Goal: Task Accomplishment & Management: Manage account settings

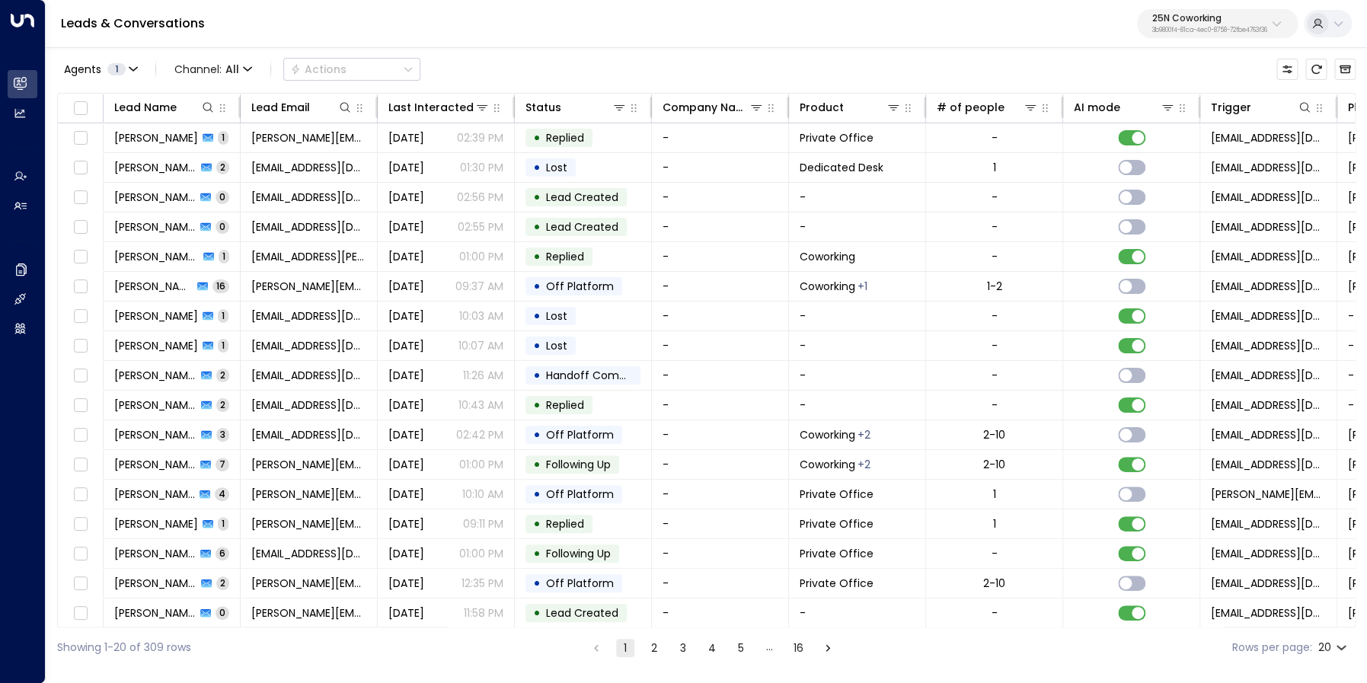
click at [1159, 27] on p "3b9800f4-81ca-4ec0-8758-72fbe4763f36" at bounding box center [1209, 30] width 115 height 6
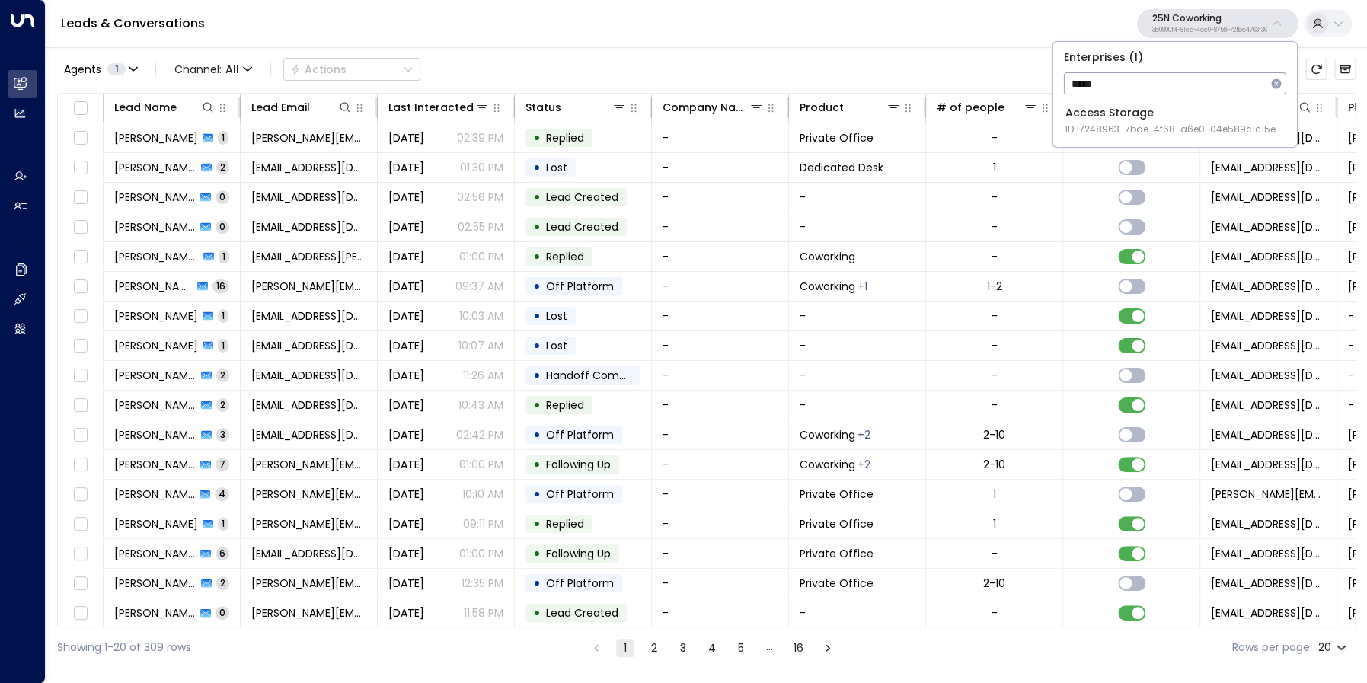
type input "*****"
click at [1132, 129] on span "ID: 17248963-7bae-4f68-a6e0-04e589c1c15e" at bounding box center [1170, 130] width 210 height 14
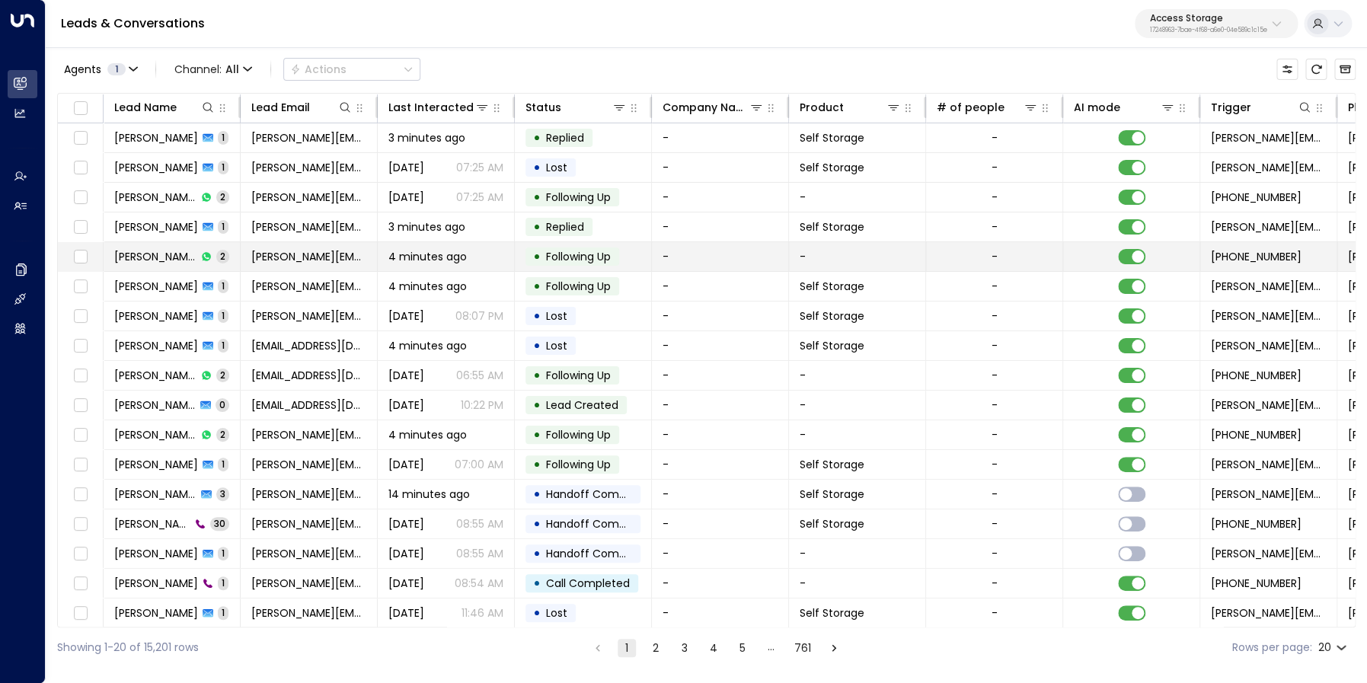
click at [152, 256] on span "Justin Glover" at bounding box center [155, 256] width 82 height 15
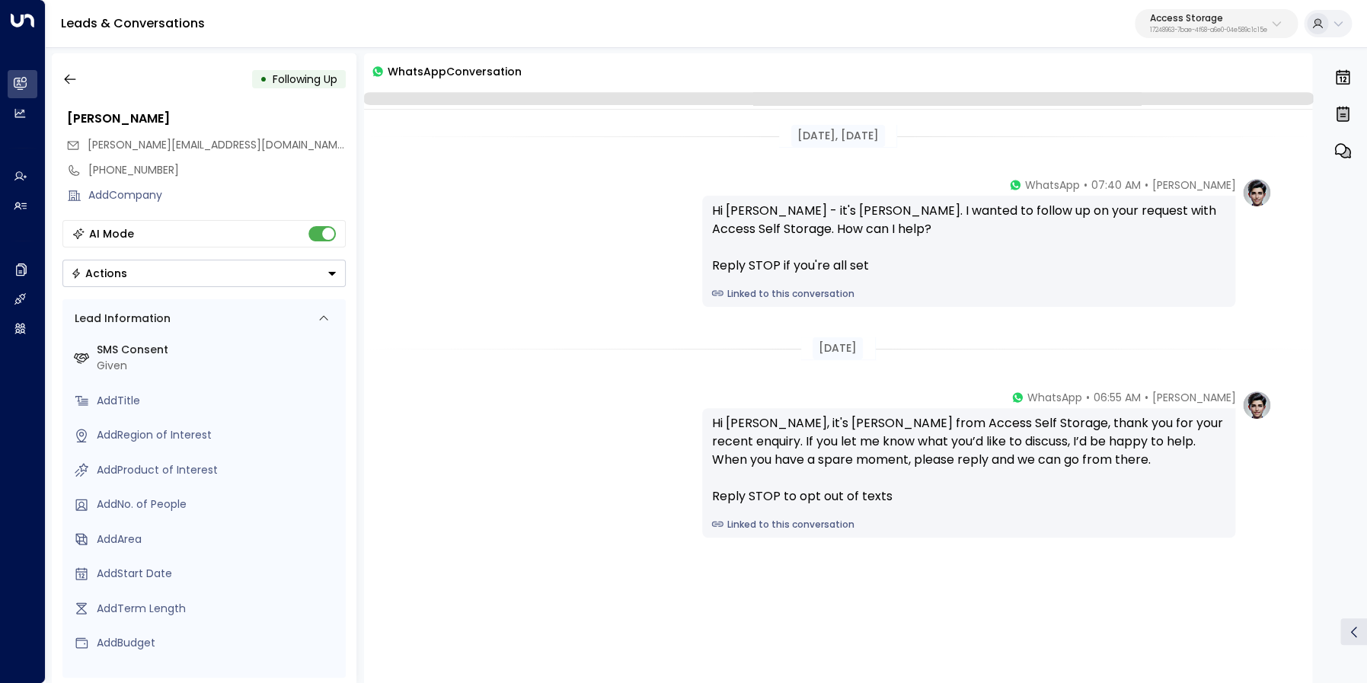
scroll to position [7, 0]
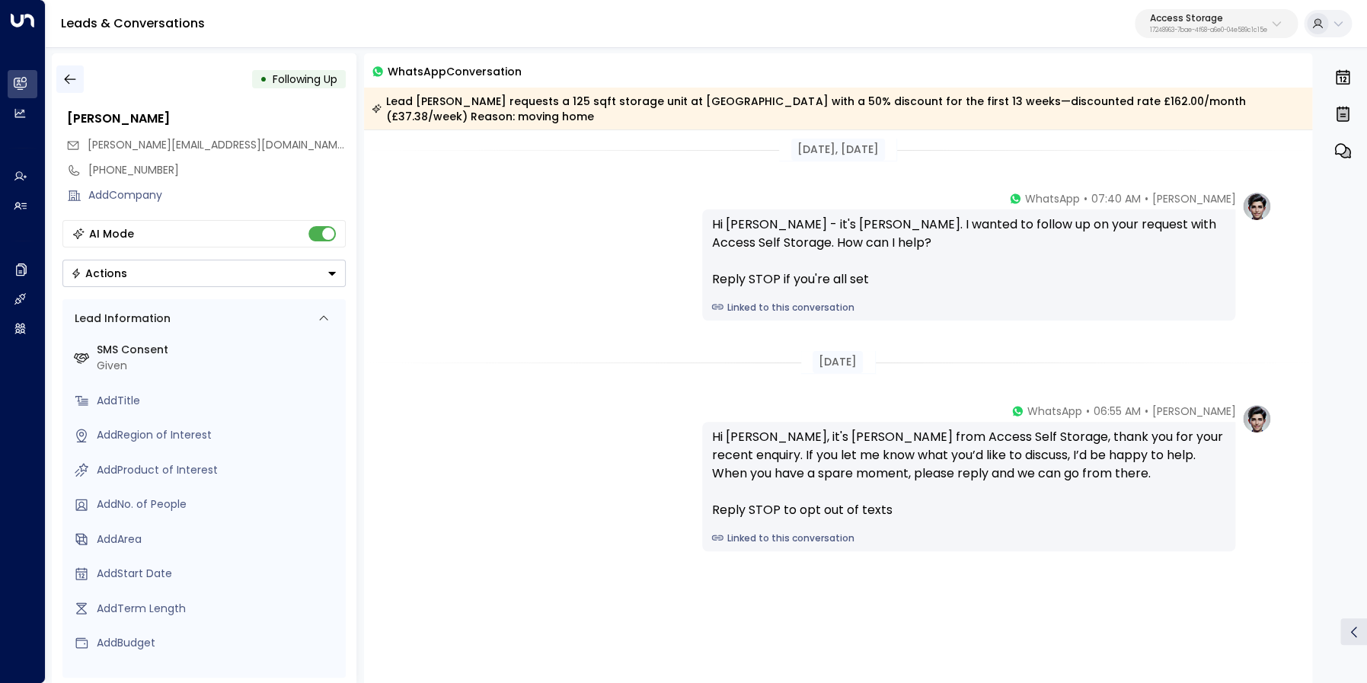
click at [76, 78] on icon "button" at bounding box center [69, 79] width 15 height 15
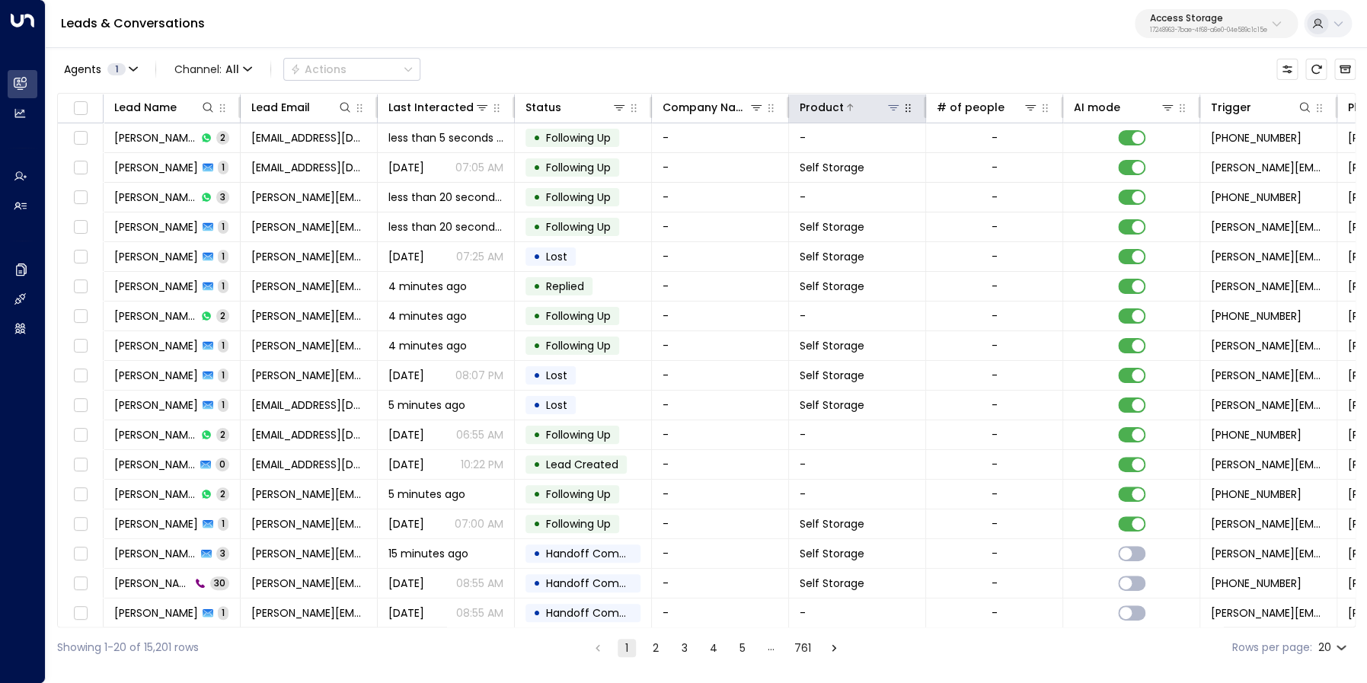
scroll to position [0, 532]
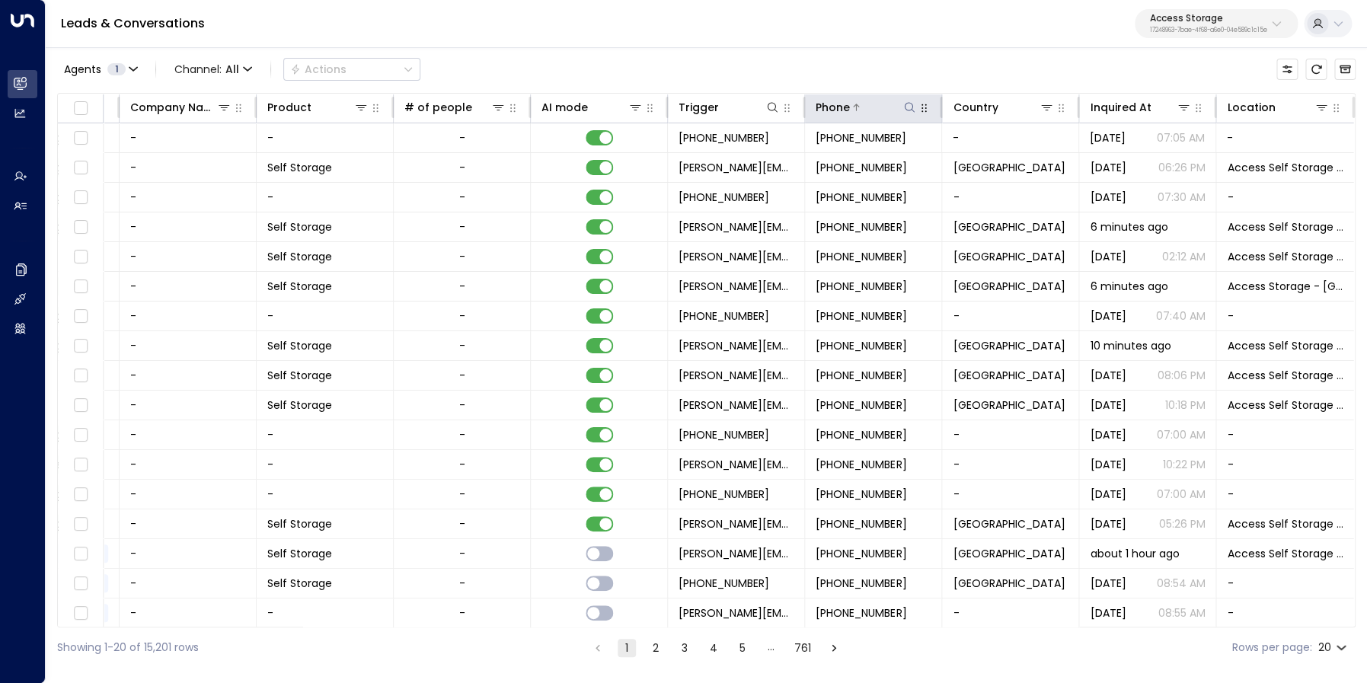
click at [908, 106] on icon at bounding box center [909, 107] width 12 height 12
type input "**********"
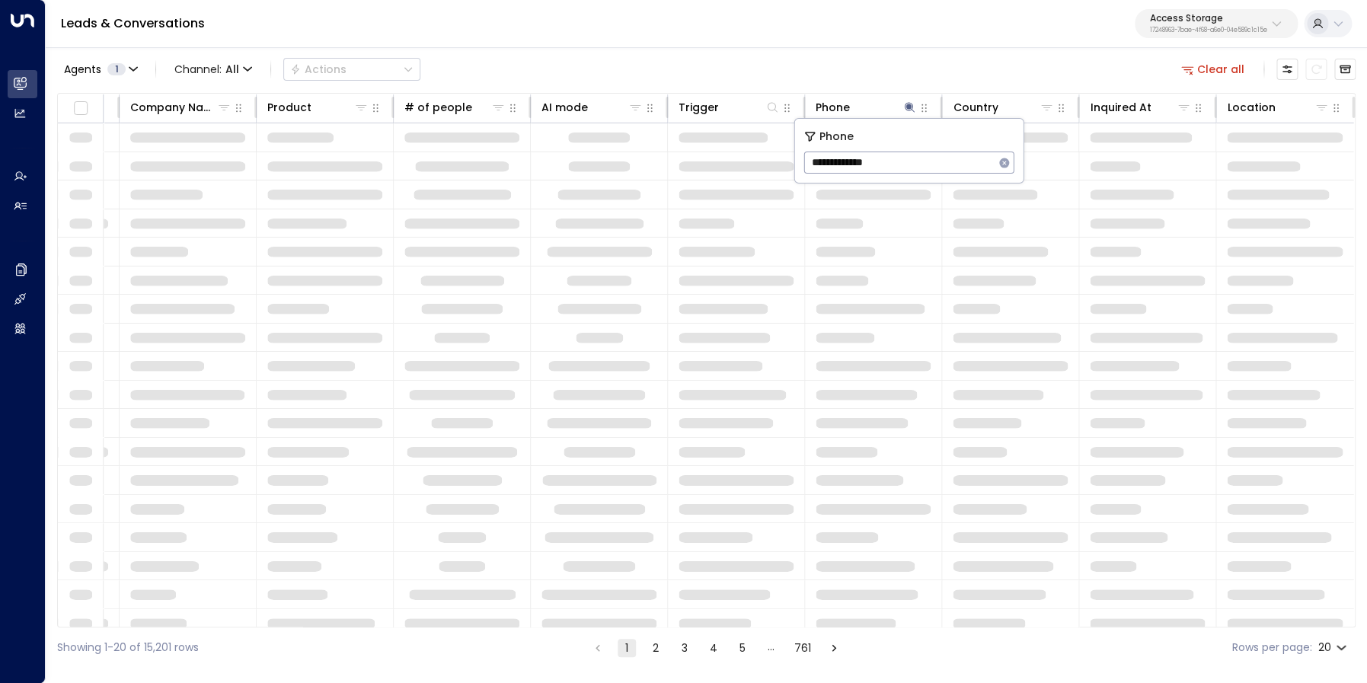
click at [871, 73] on div "Agents 1 Channel: All Actions Clear all" at bounding box center [706, 69] width 1298 height 32
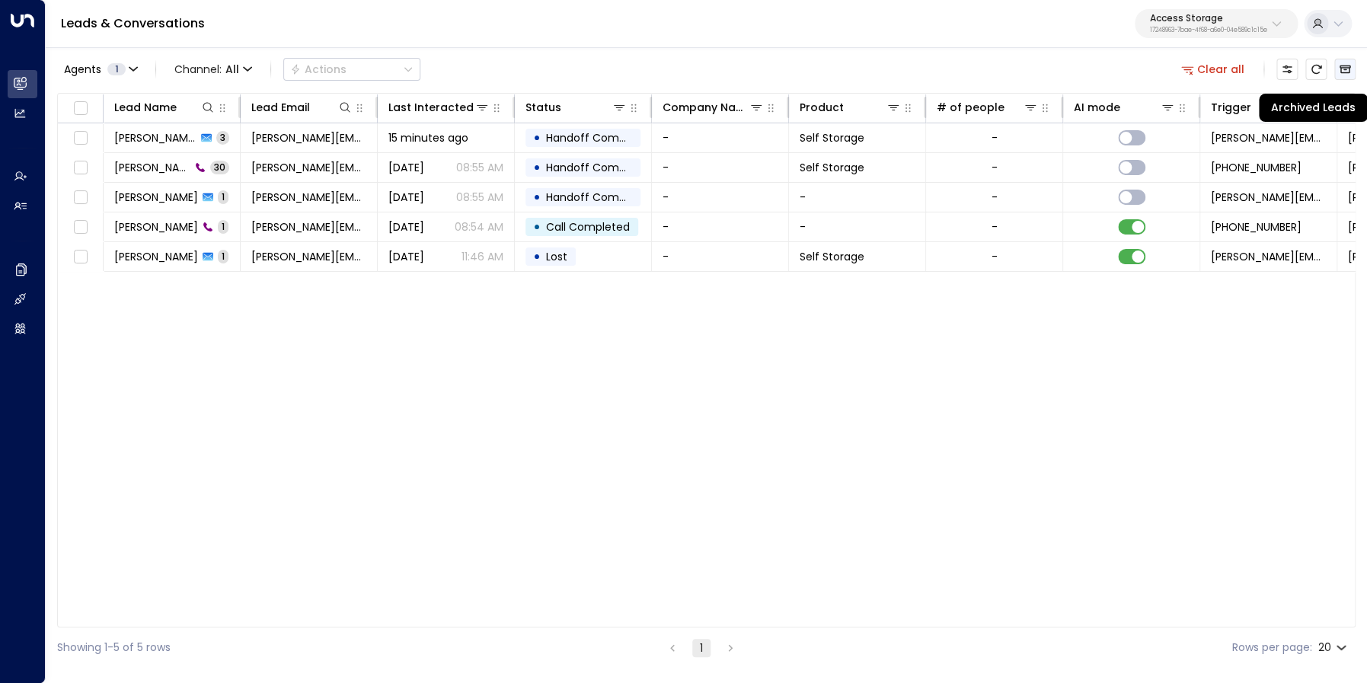
click at [1349, 69] on icon "Archived Leads" at bounding box center [1344, 69] width 11 height 8
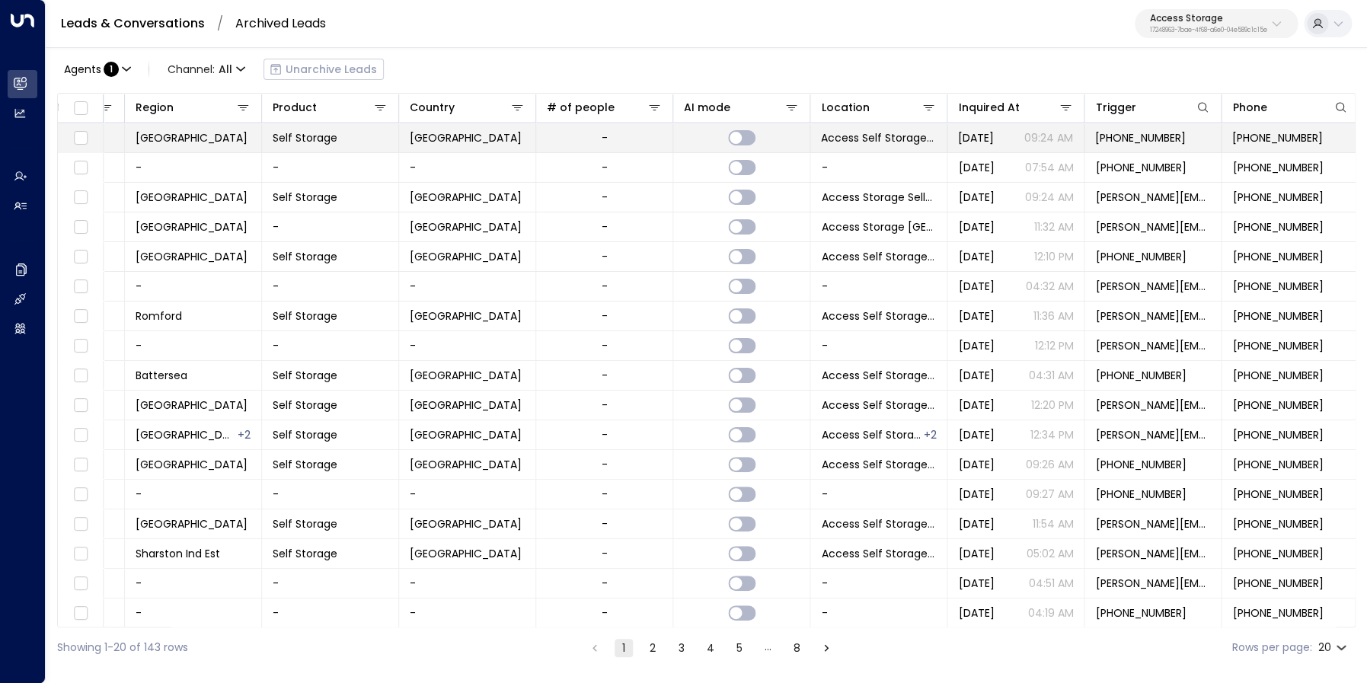
scroll to position [0, 668]
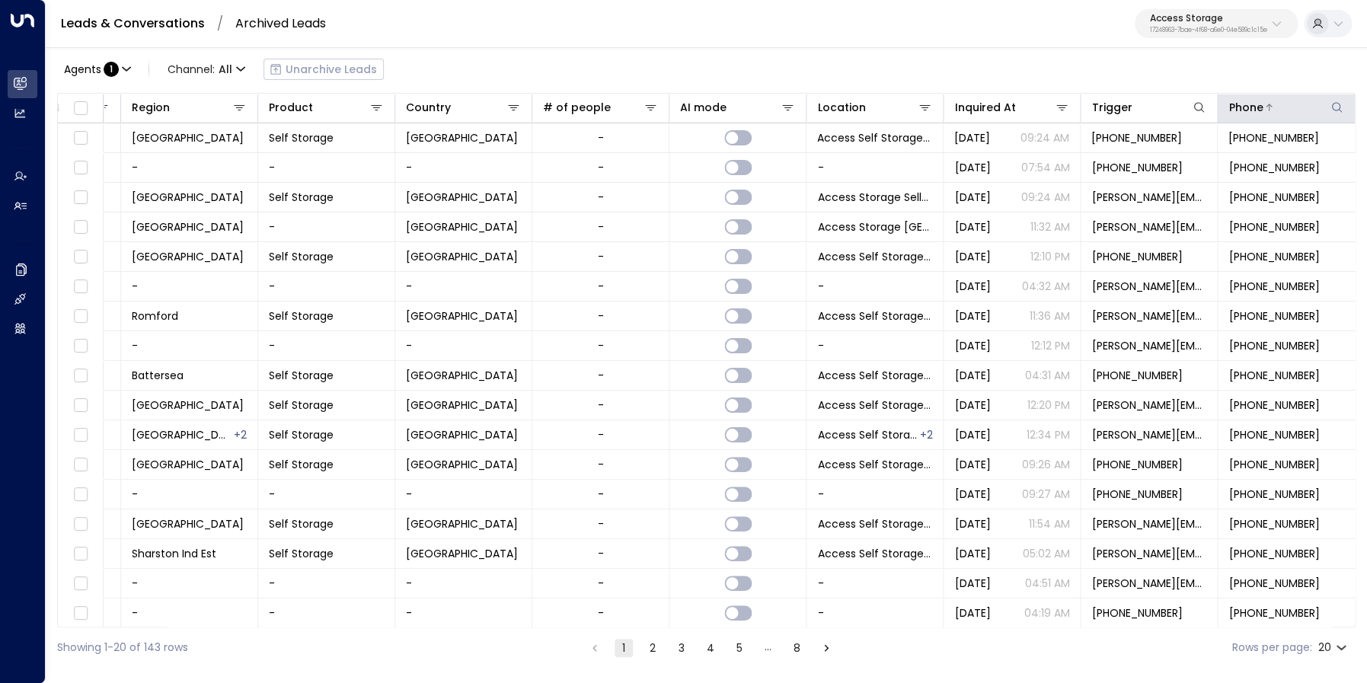
click at [1336, 109] on icon at bounding box center [1336, 107] width 12 height 12
type input "**********"
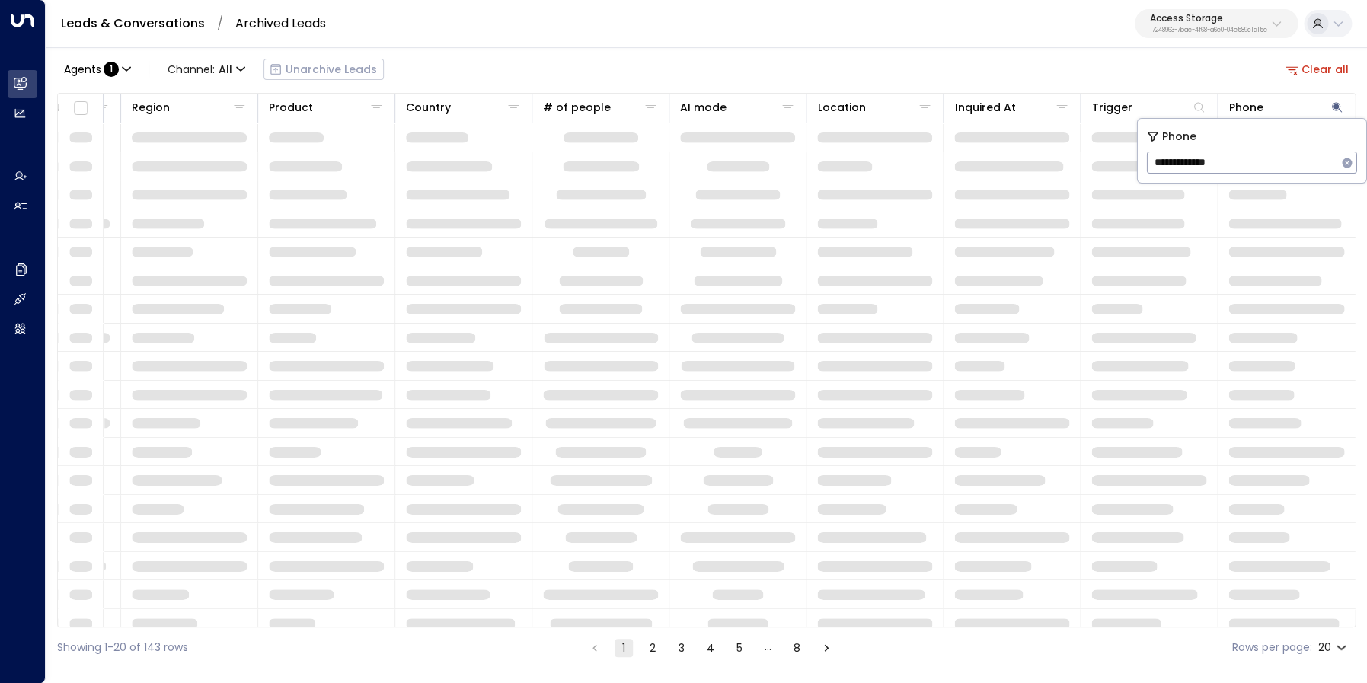
click at [1173, 76] on div "Agents : 1 Channel: All Unarchive Leads Clear all" at bounding box center [706, 69] width 1298 height 32
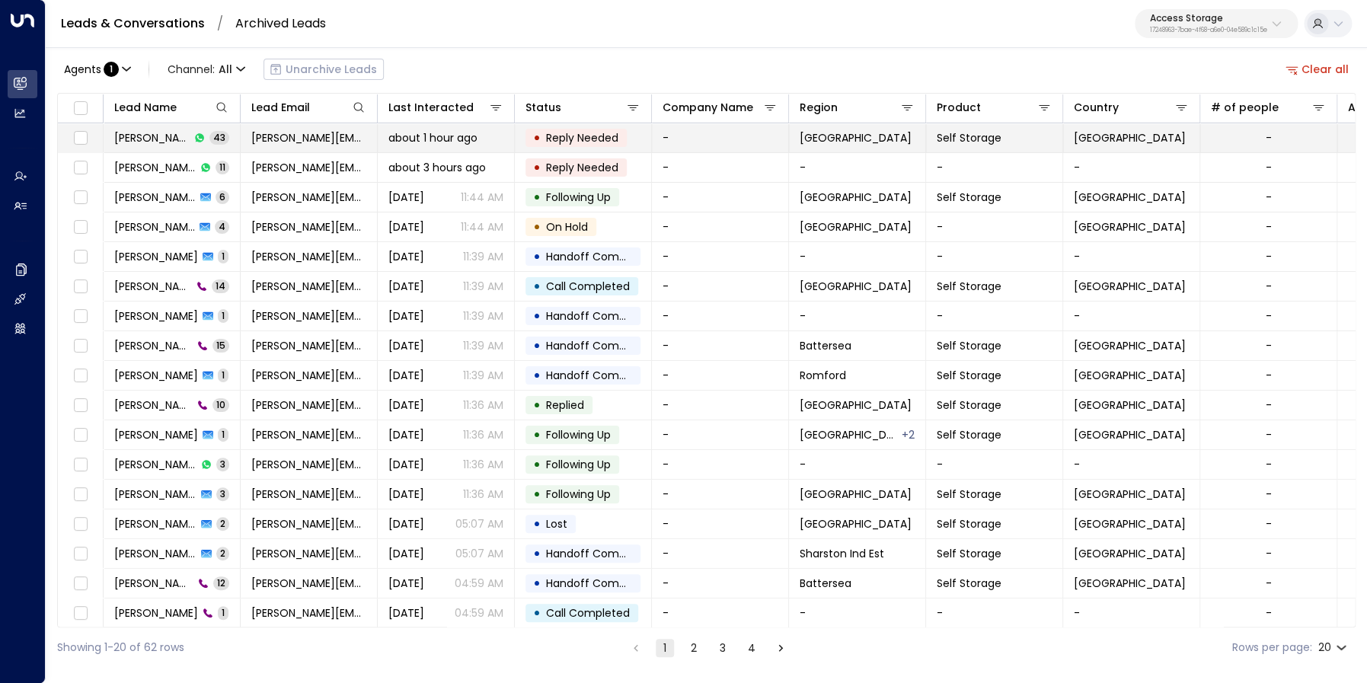
click at [137, 136] on span "John Ealing" at bounding box center [151, 137] width 75 height 15
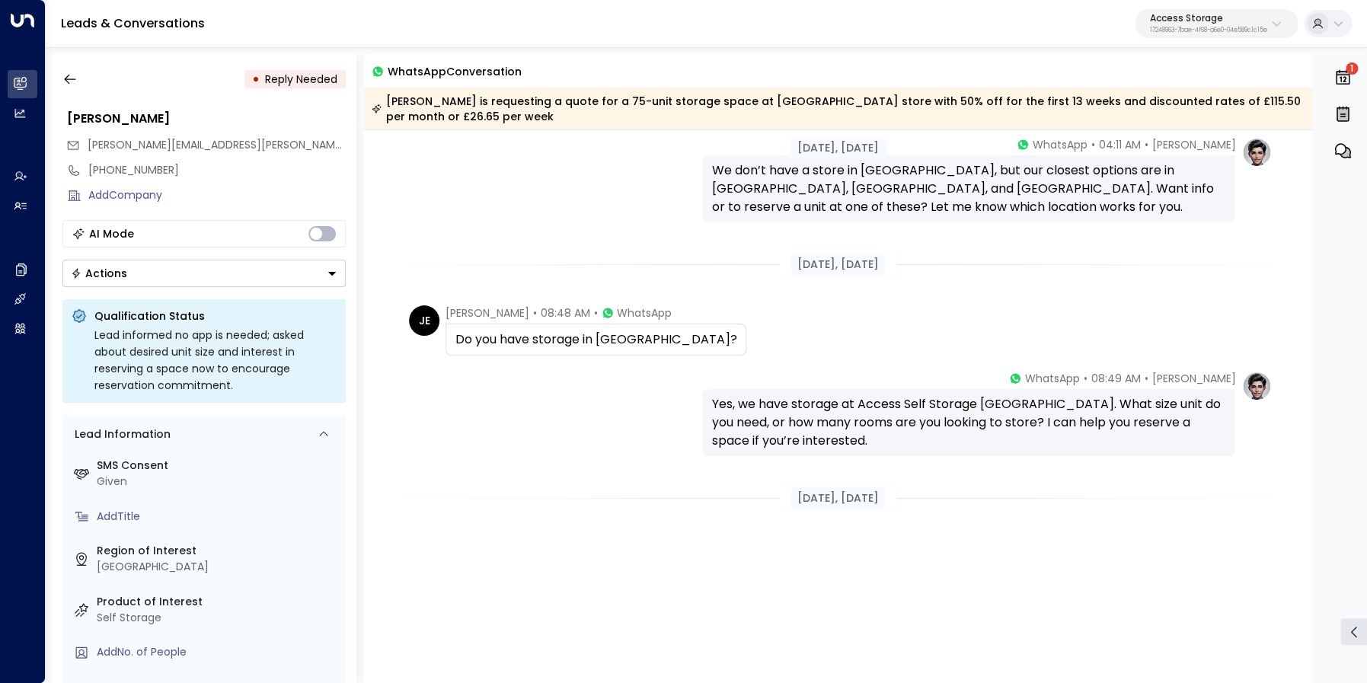
scroll to position [4786, 0]
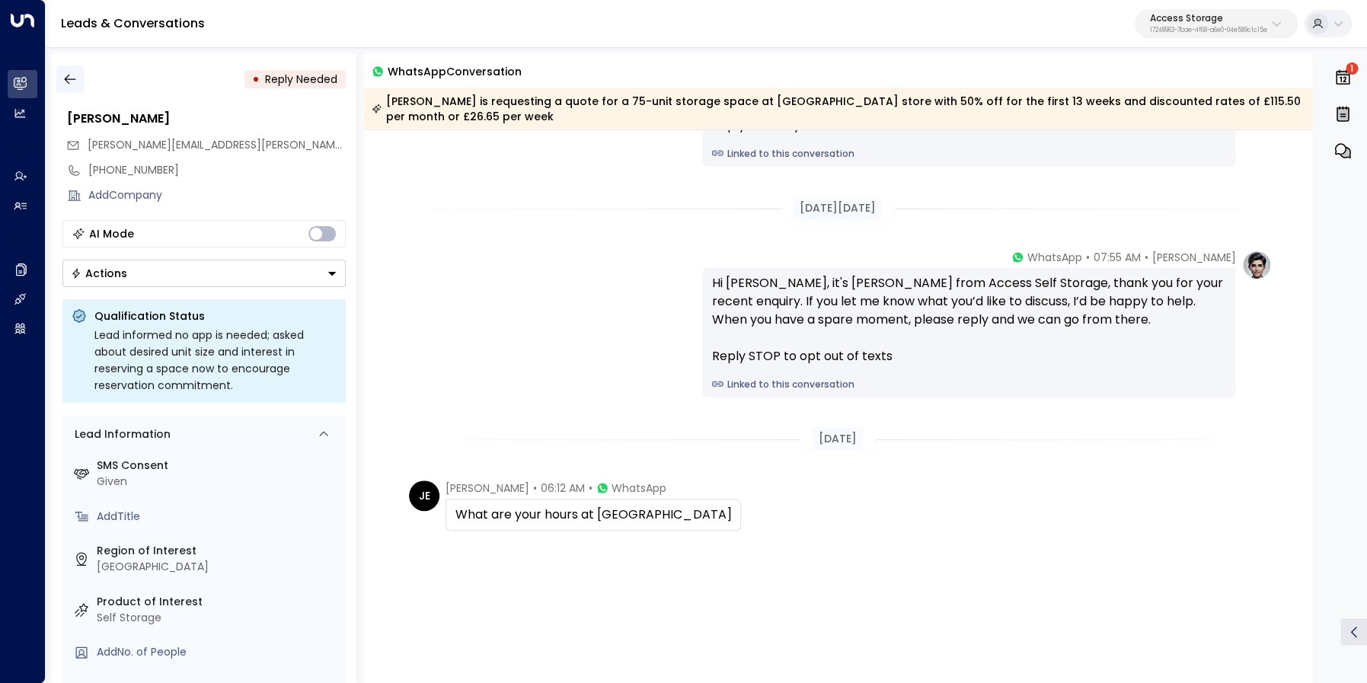
click at [75, 81] on icon "button" at bounding box center [69, 79] width 15 height 15
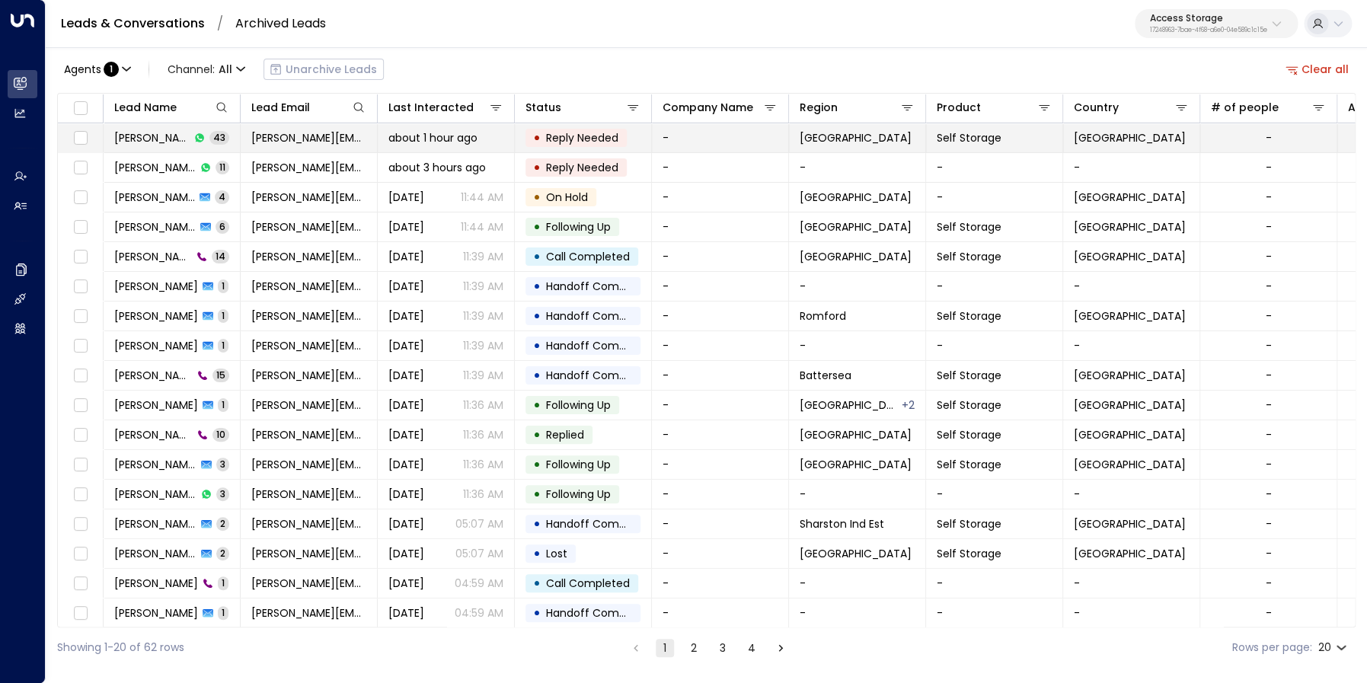
click at [133, 143] on span "John Ealing" at bounding box center [151, 137] width 75 height 15
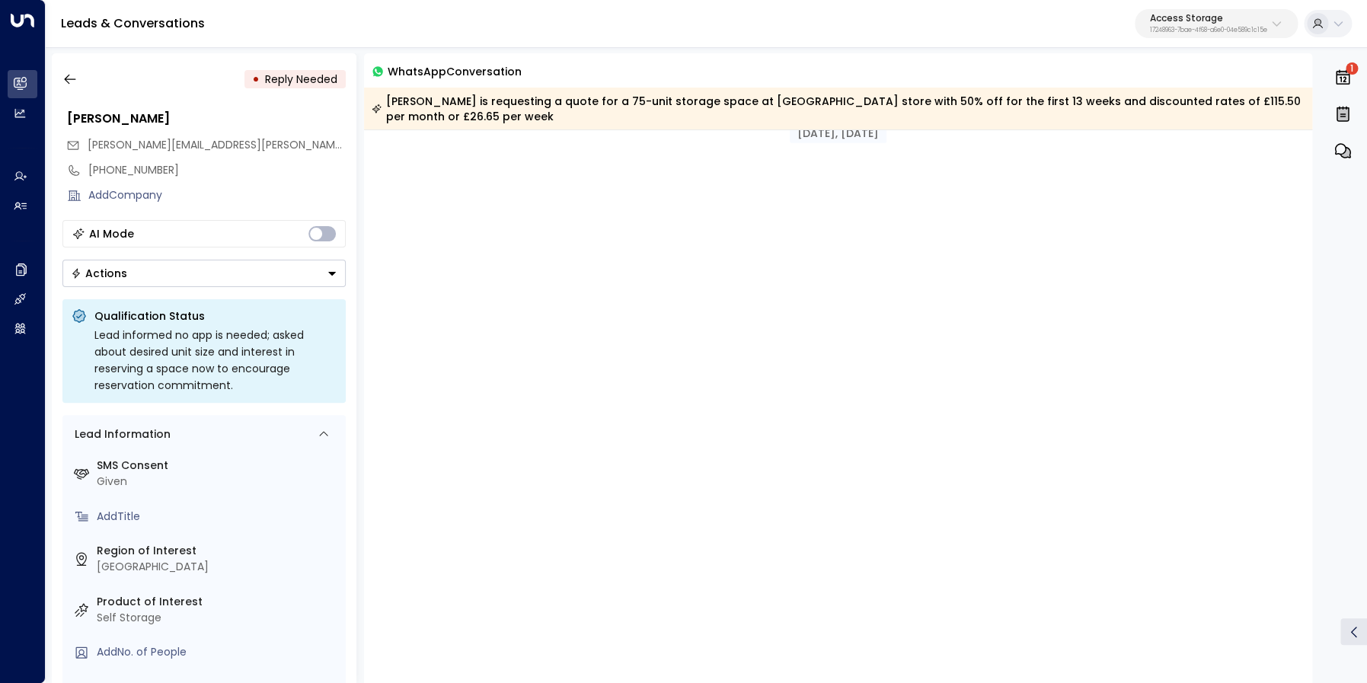
scroll to position [18284, 0]
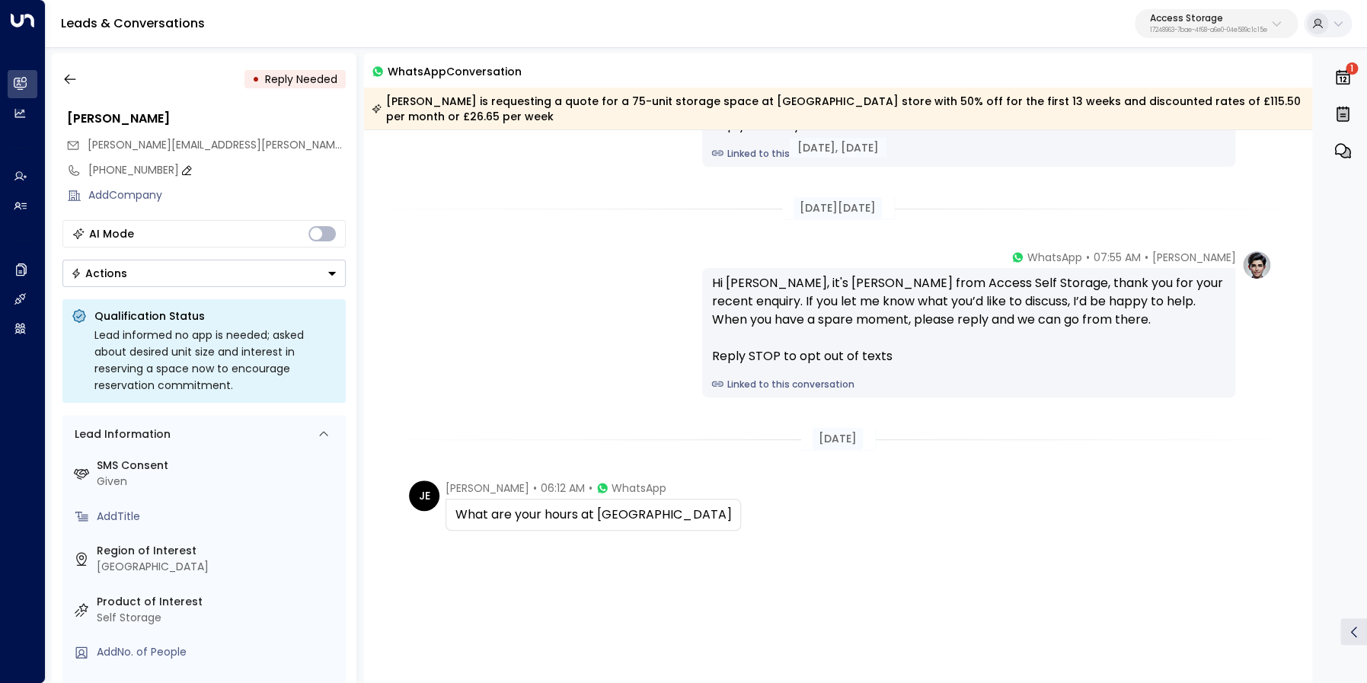
click at [131, 171] on div "+447940257528" at bounding box center [216, 170] width 257 height 16
click at [131, 171] on input "**********" at bounding box center [214, 170] width 253 height 16
click at [63, 77] on icon "button" at bounding box center [69, 79] width 15 height 15
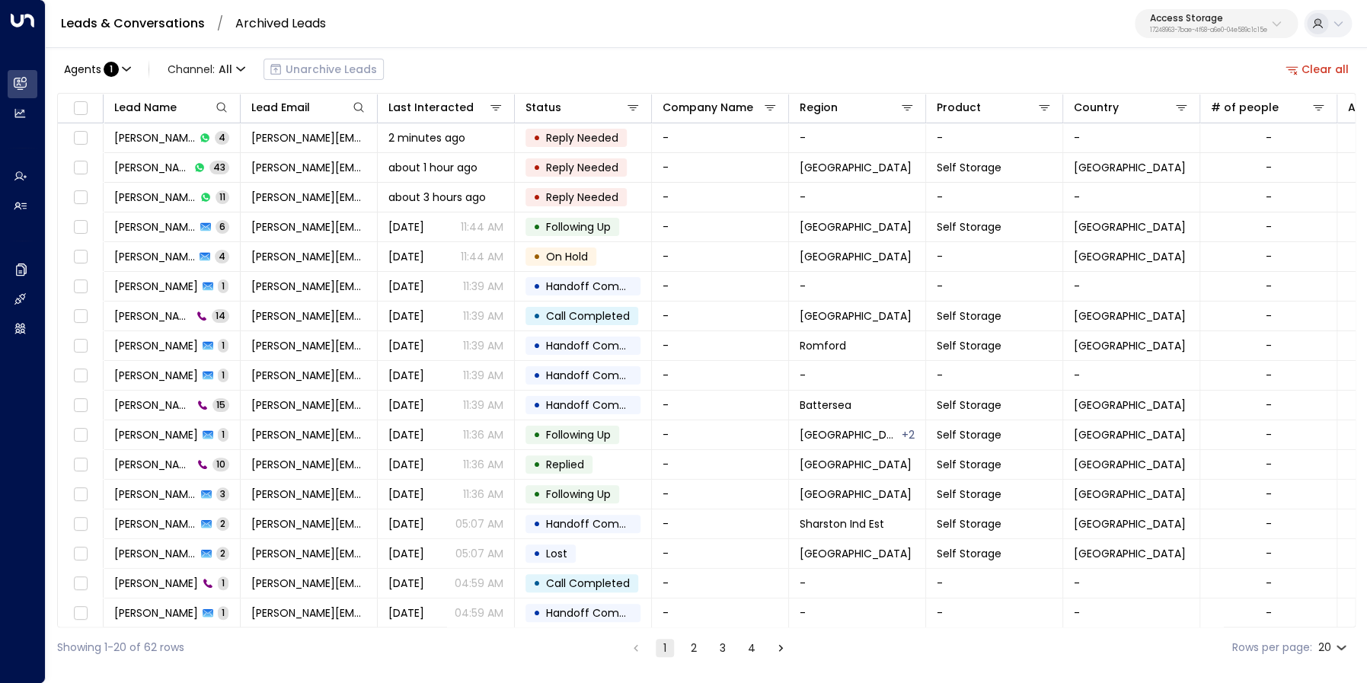
click at [1316, 69] on button "Clear all" at bounding box center [1317, 69] width 76 height 21
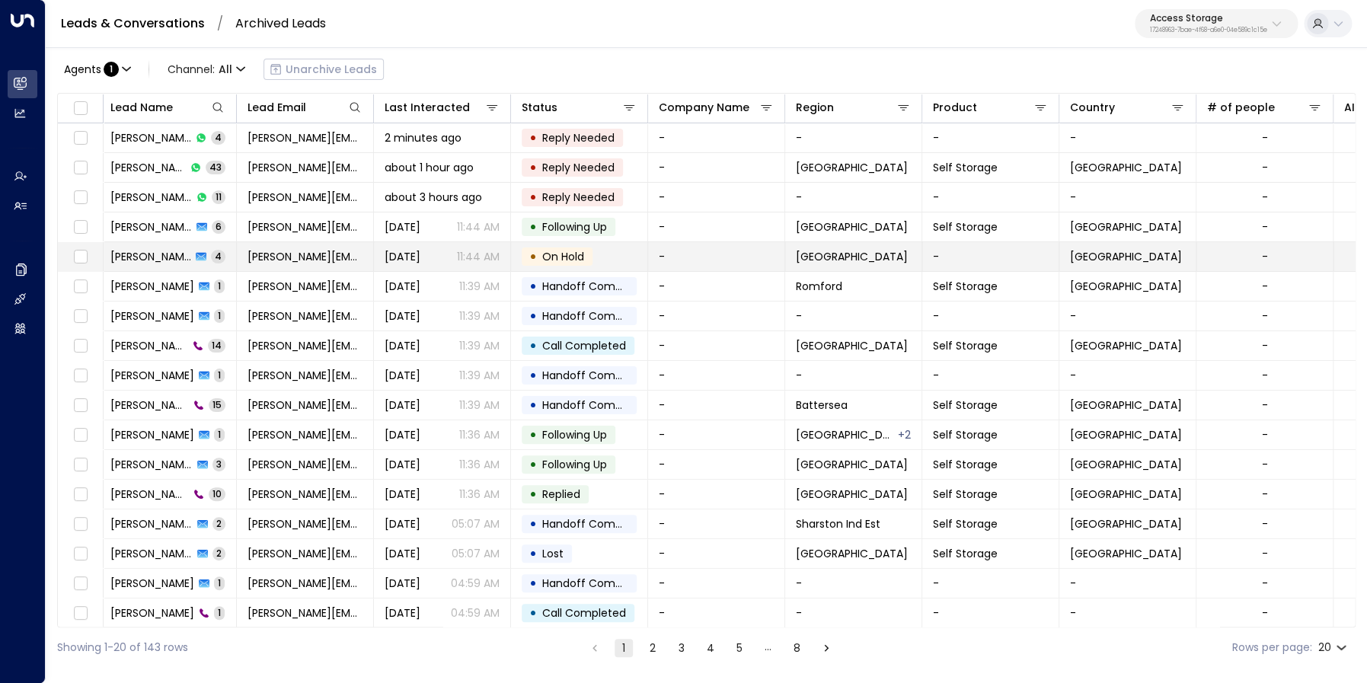
scroll to position [0, 5]
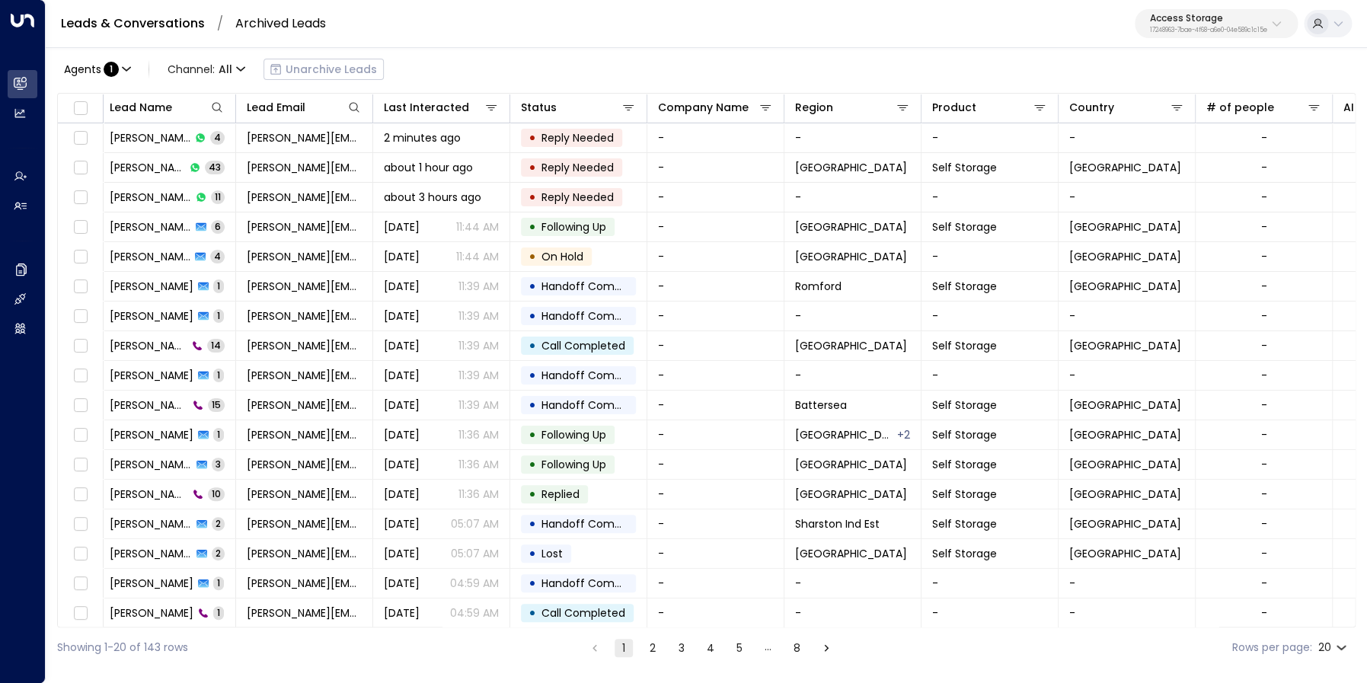
click at [160, 11] on div "Leads & Conversations / Archived Leads Access Storage 17248963-7bae-4f68-a6e0-0…" at bounding box center [706, 24] width 1321 height 48
click at [154, 19] on link "Leads & Conversations" at bounding box center [133, 23] width 144 height 18
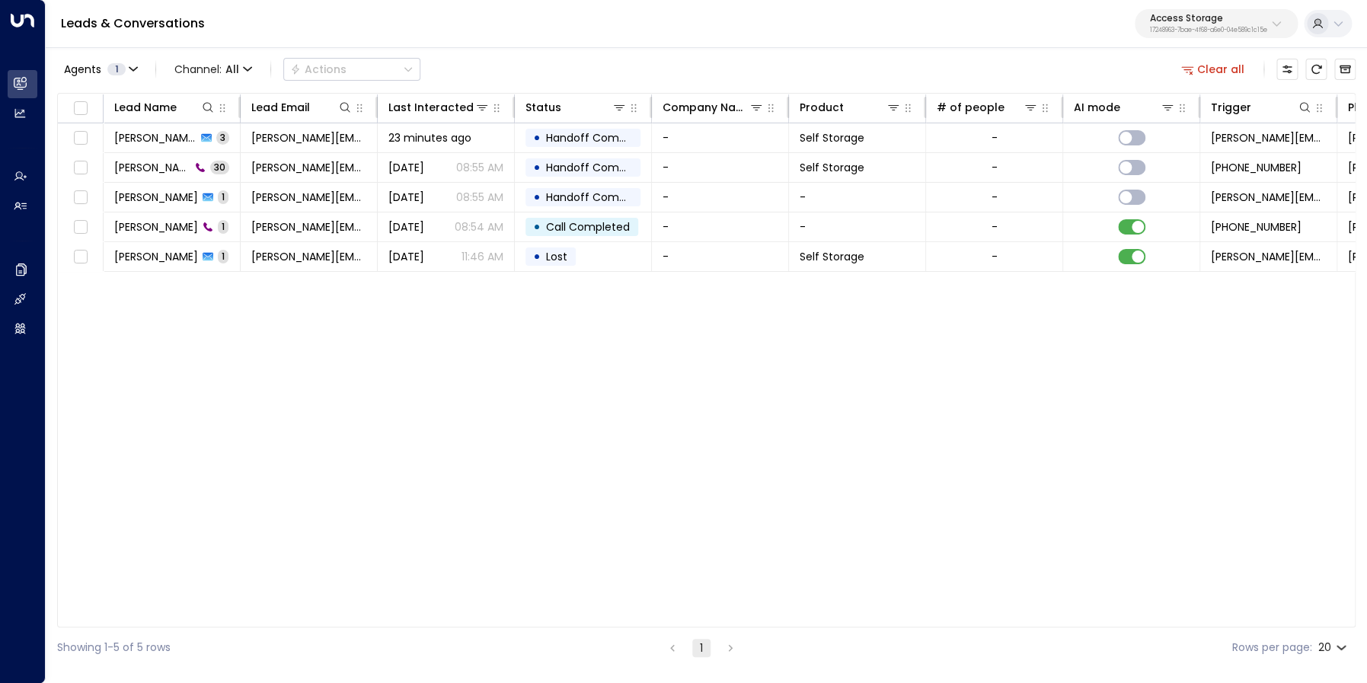
click at [1194, 69] on icon "button" at bounding box center [1187, 69] width 14 height 14
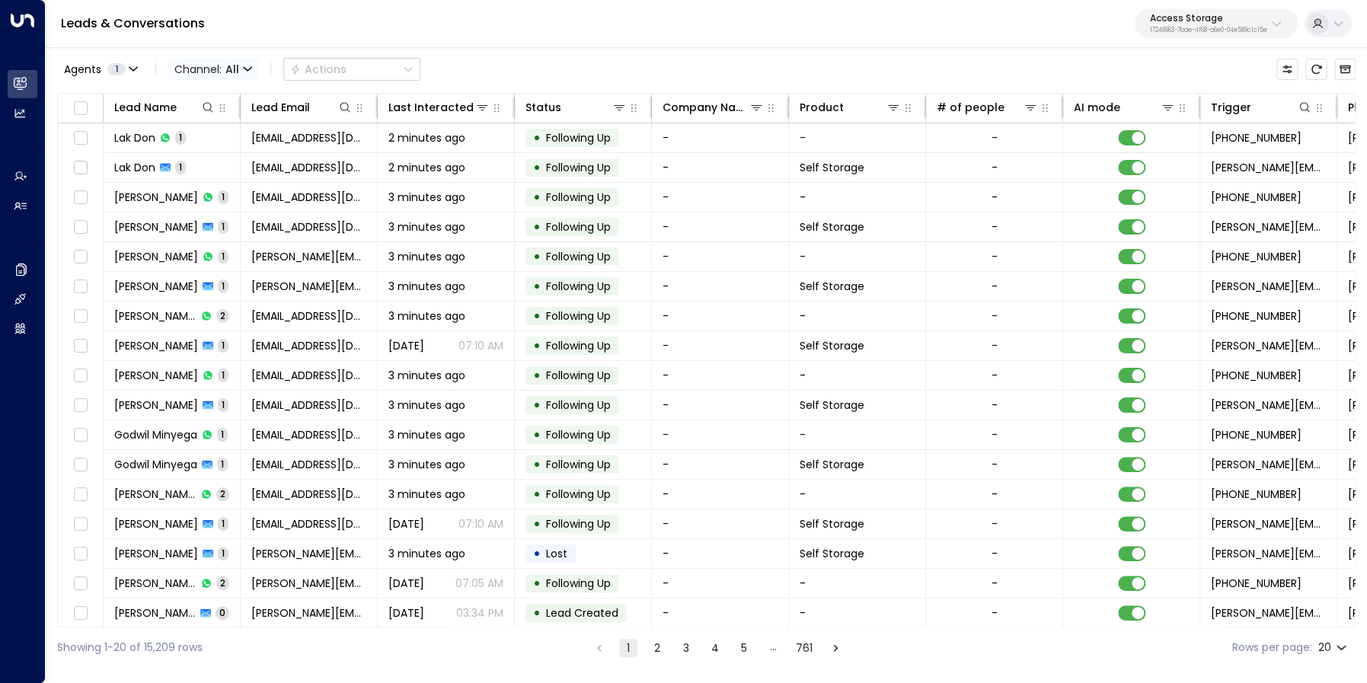
click at [213, 70] on span "Channel: All" at bounding box center [213, 69] width 90 height 21
click at [209, 189] on span "WhatsApp" at bounding box center [215, 185] width 59 height 16
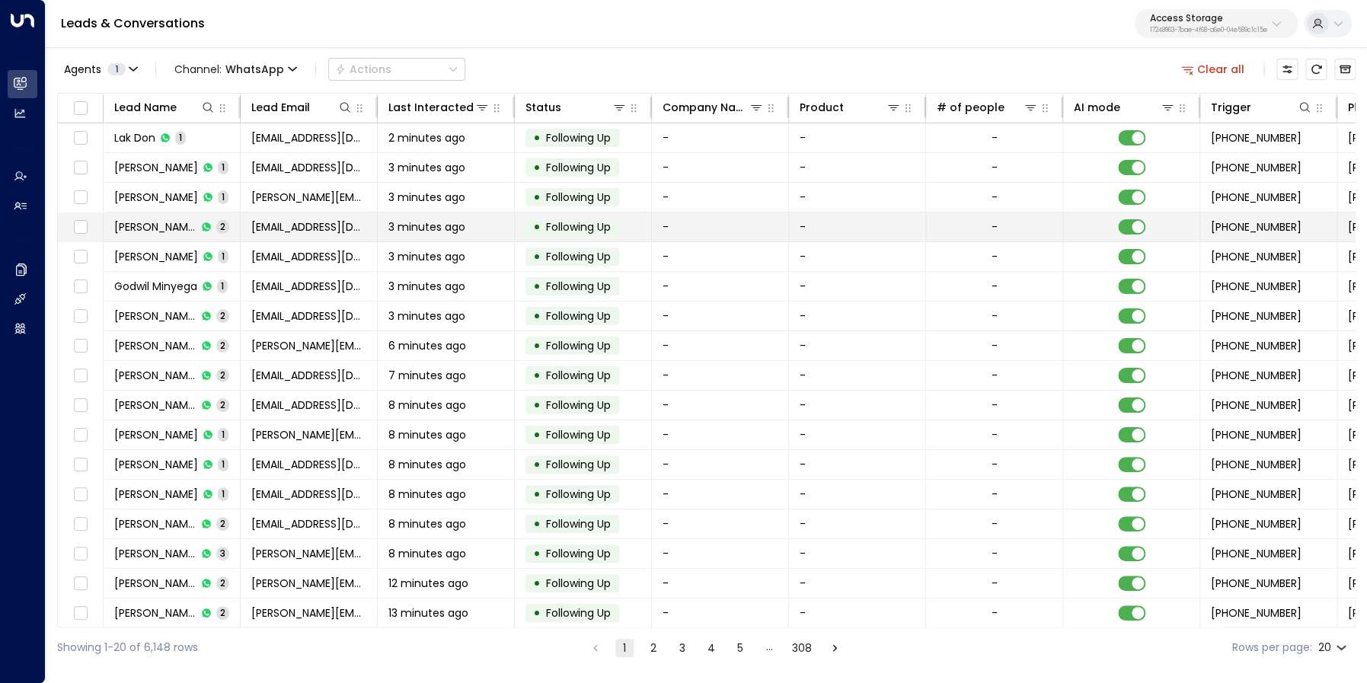
click at [168, 232] on span "Bridget Ansah" at bounding box center [155, 226] width 82 height 15
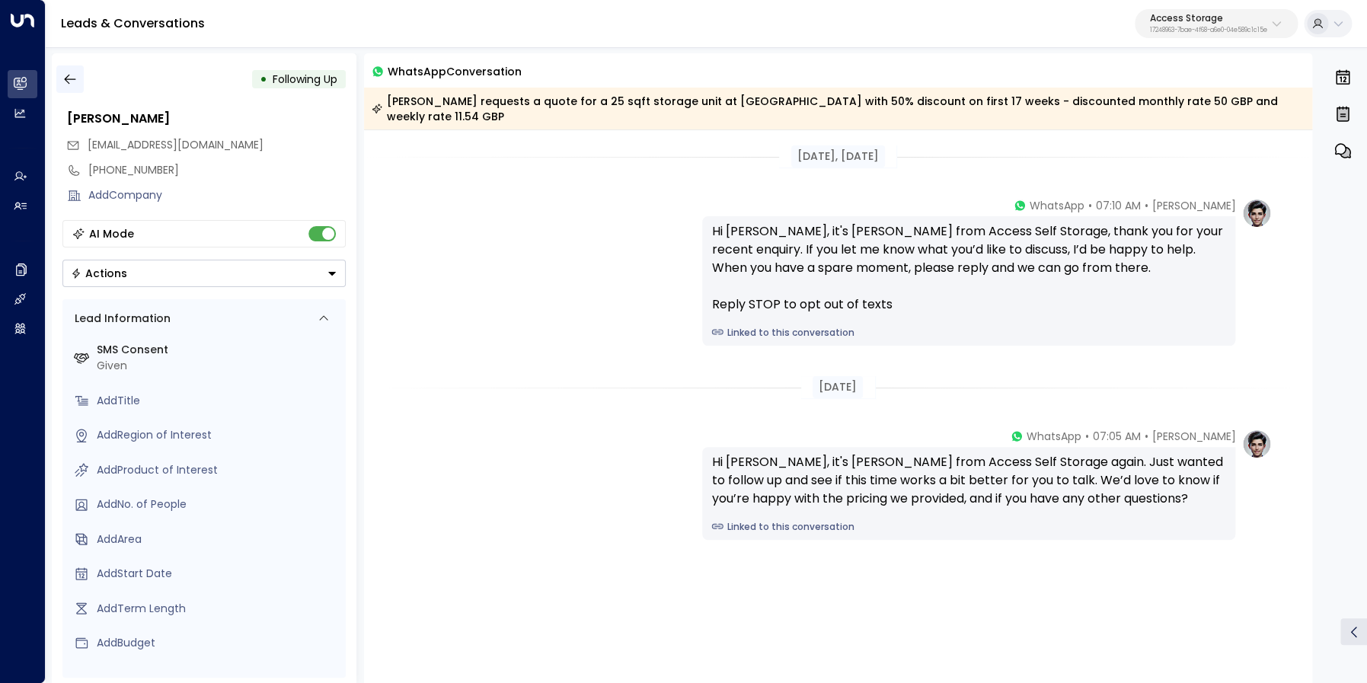
click at [67, 80] on icon "button" at bounding box center [69, 79] width 15 height 15
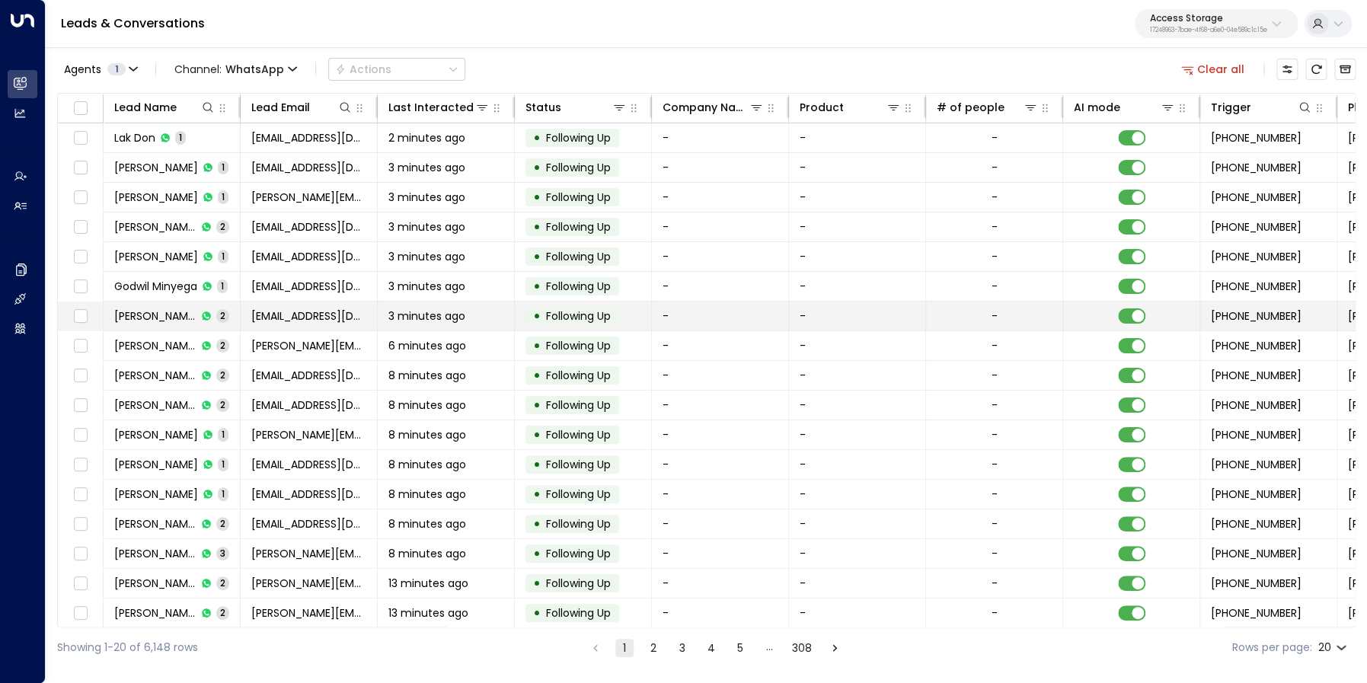
scroll to position [91, 0]
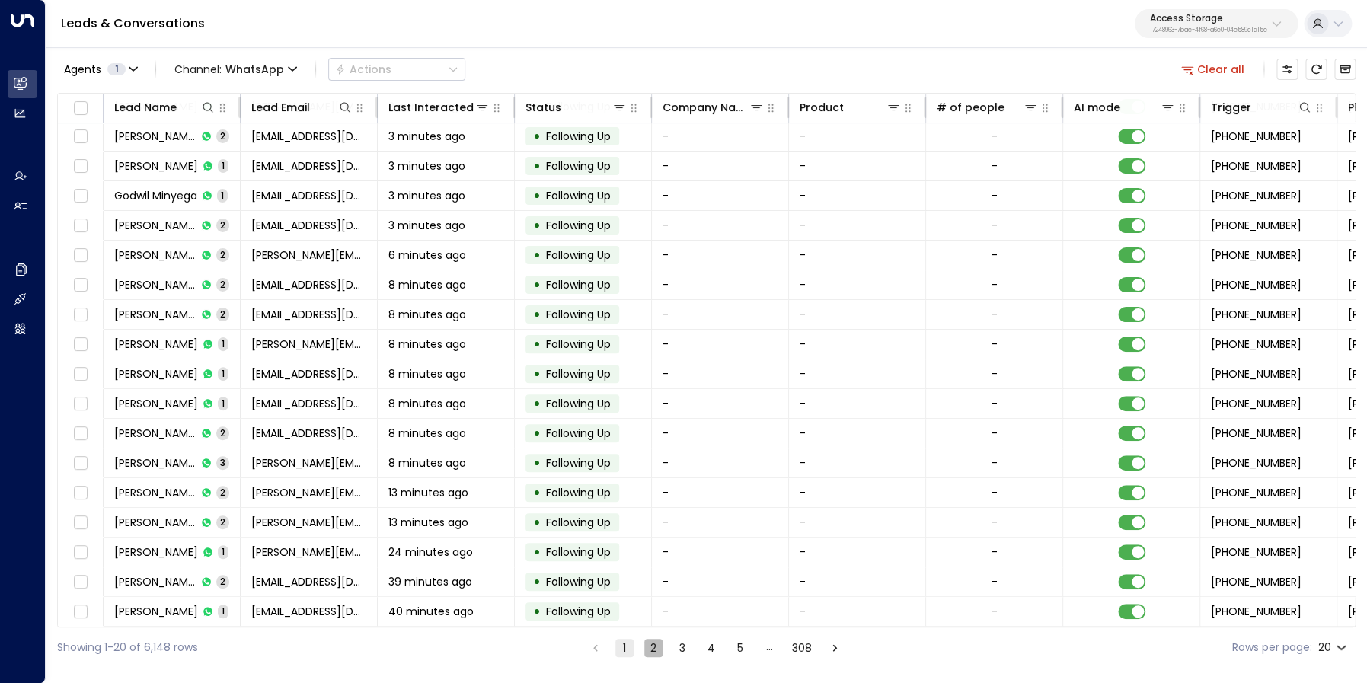
click at [649, 648] on button "2" at bounding box center [653, 648] width 18 height 18
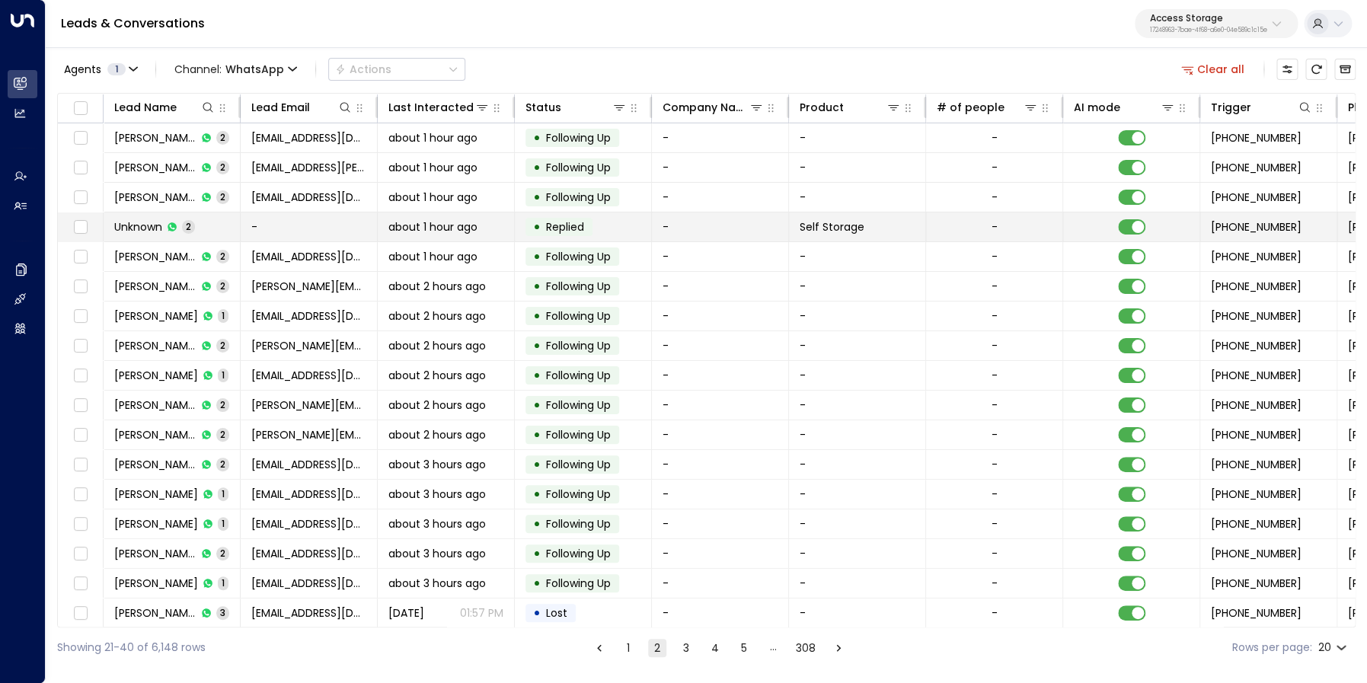
click at [132, 221] on span "Unknown" at bounding box center [138, 226] width 48 height 15
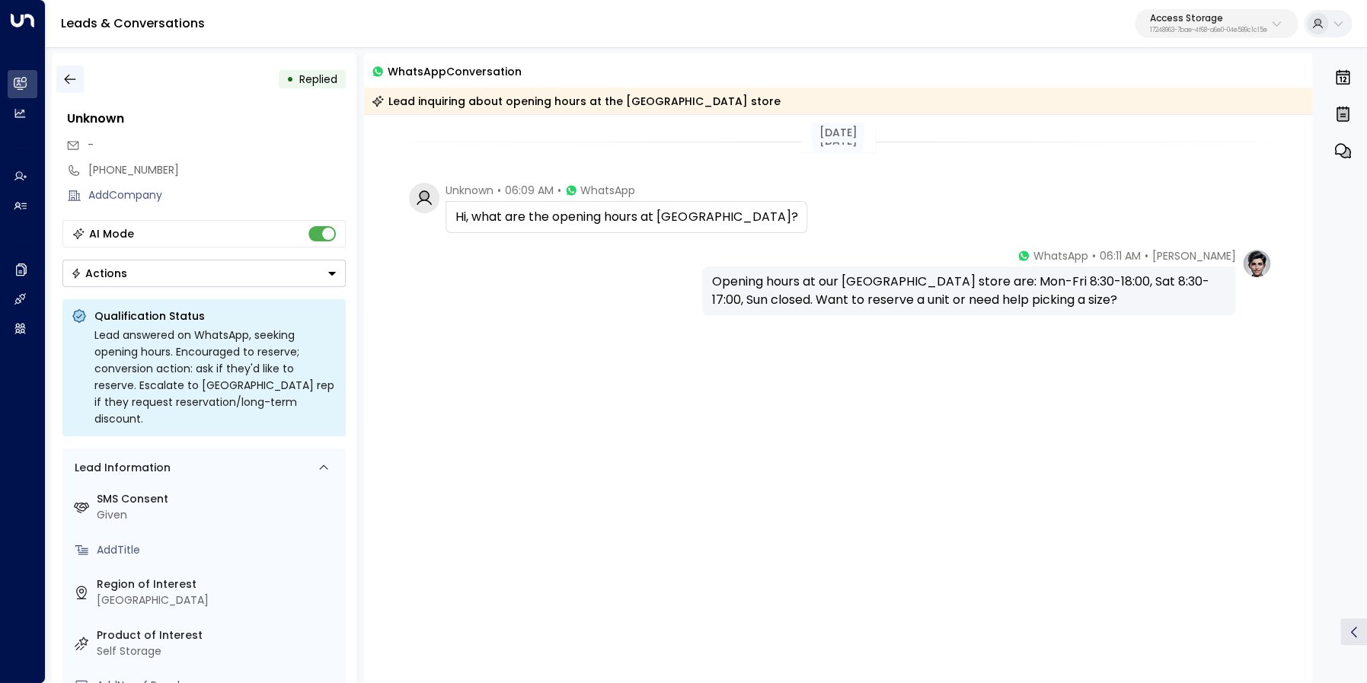
click at [76, 75] on icon "button" at bounding box center [69, 79] width 15 height 15
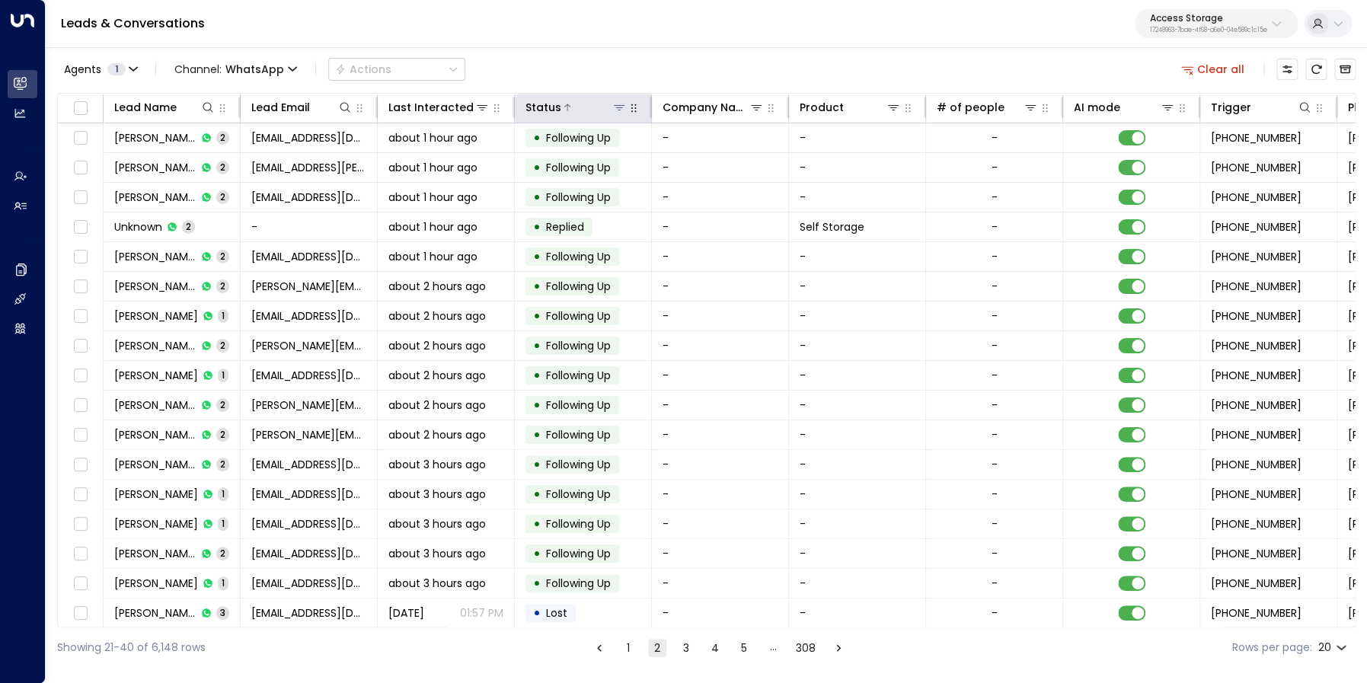
click at [622, 108] on icon at bounding box center [619, 107] width 11 height 5
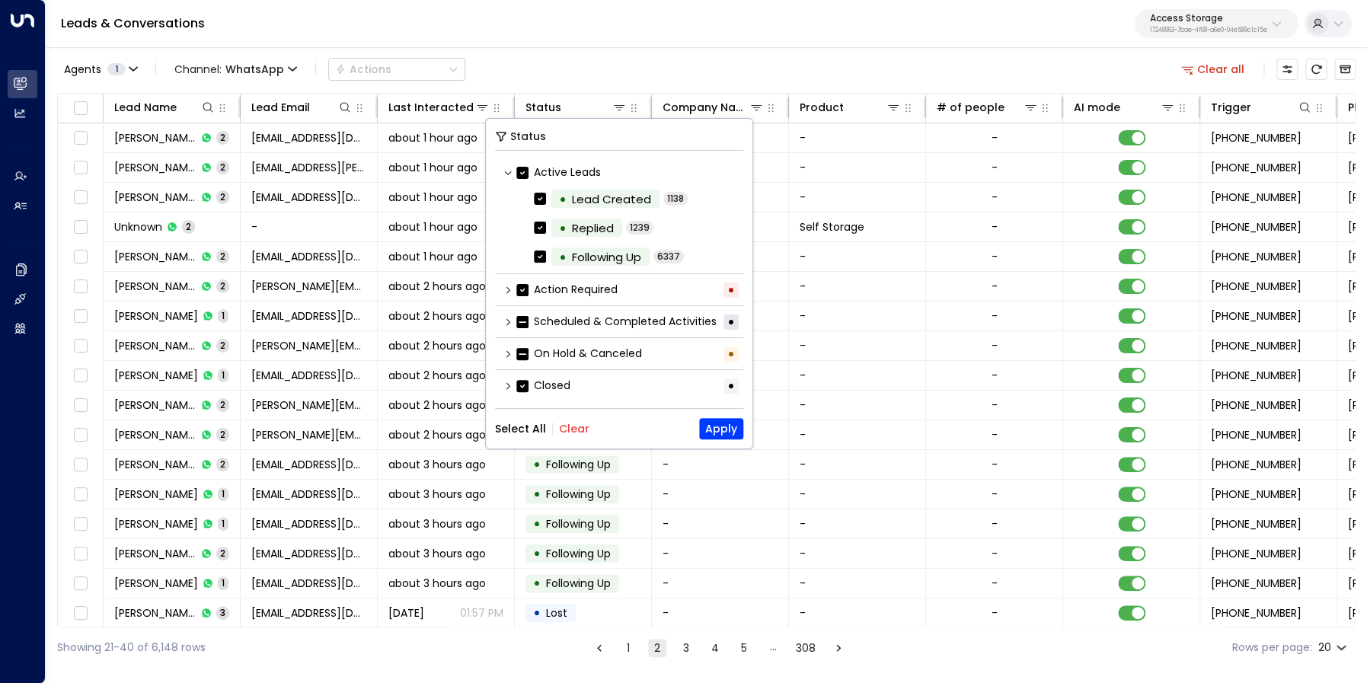
click at [576, 433] on button "Clear" at bounding box center [574, 429] width 30 height 12
click at [726, 429] on button "Apply" at bounding box center [721, 428] width 44 height 21
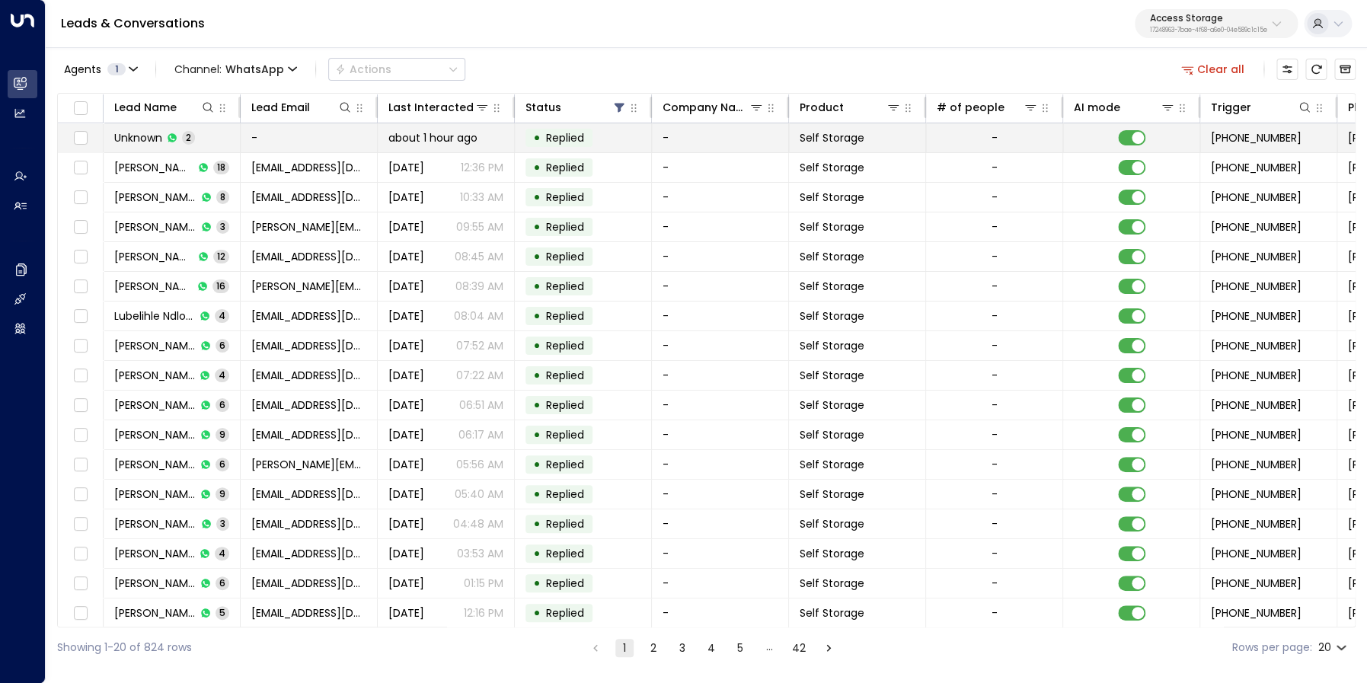
click at [148, 138] on span "Unknown" at bounding box center [138, 137] width 48 height 15
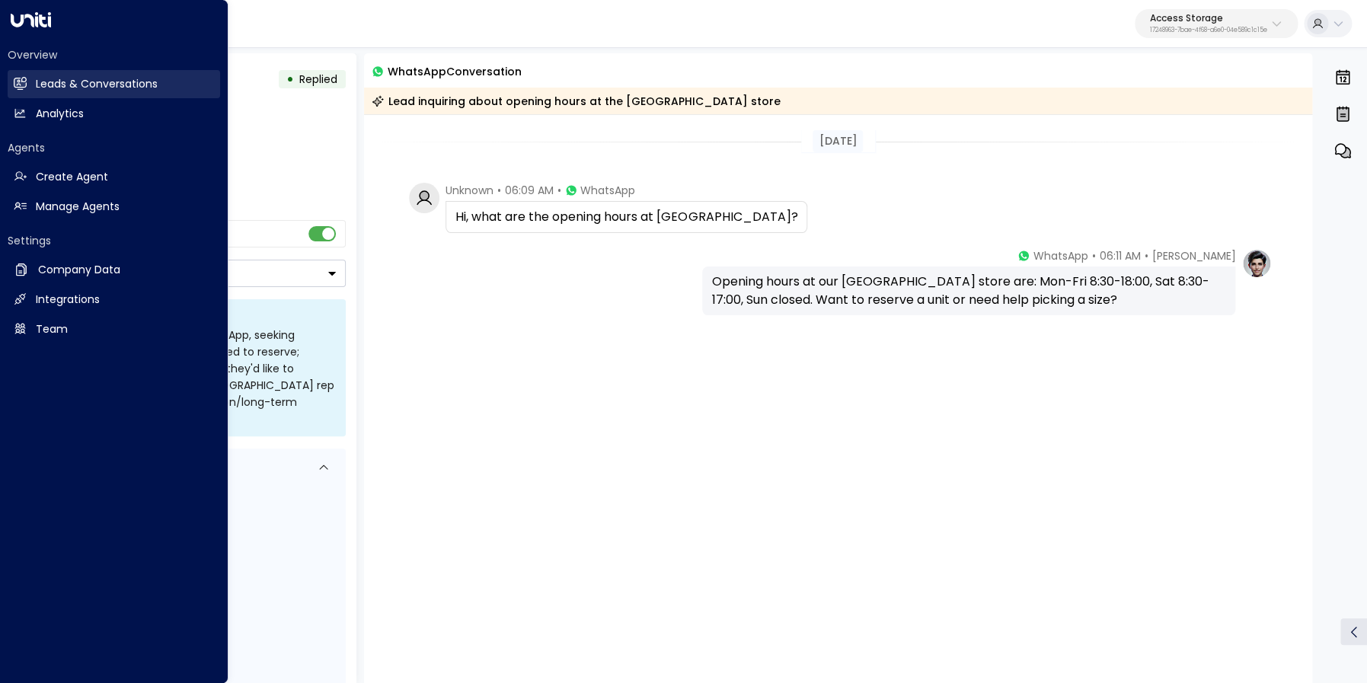
click at [27, 86] on icon at bounding box center [20, 83] width 13 height 10
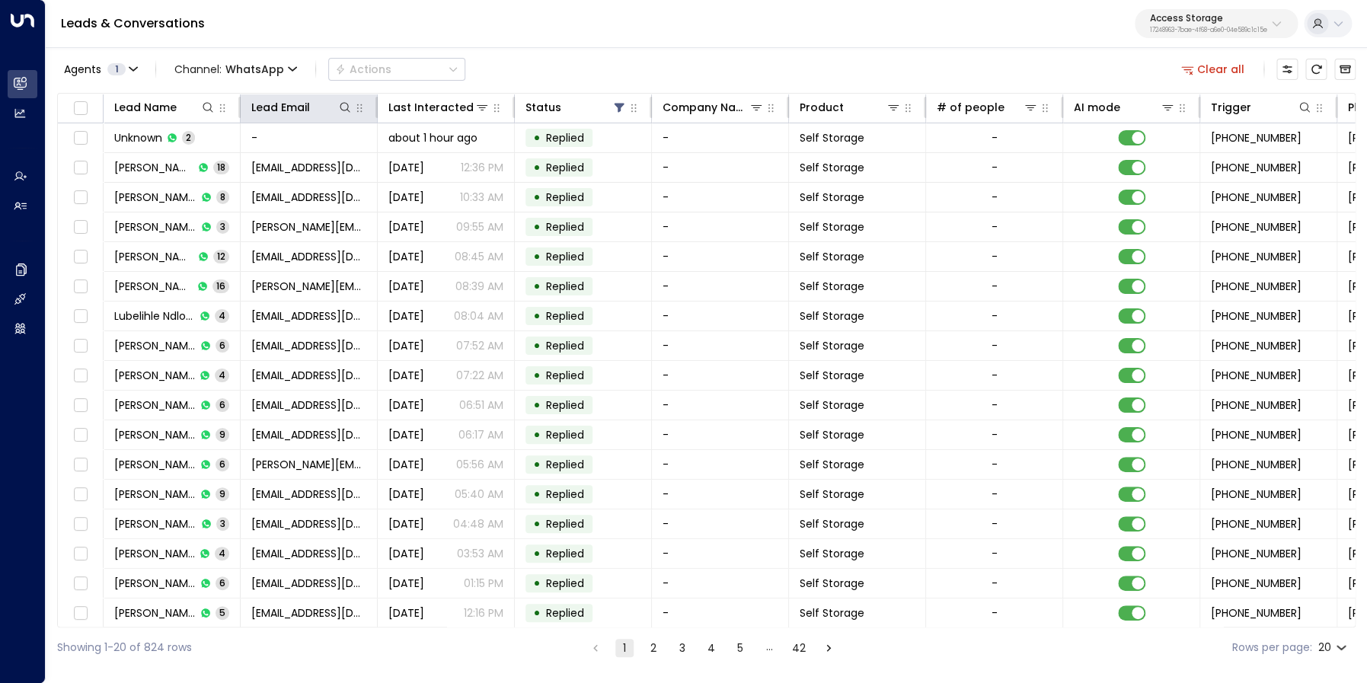
scroll to position [0, 1]
click at [615, 111] on icon at bounding box center [618, 107] width 12 height 12
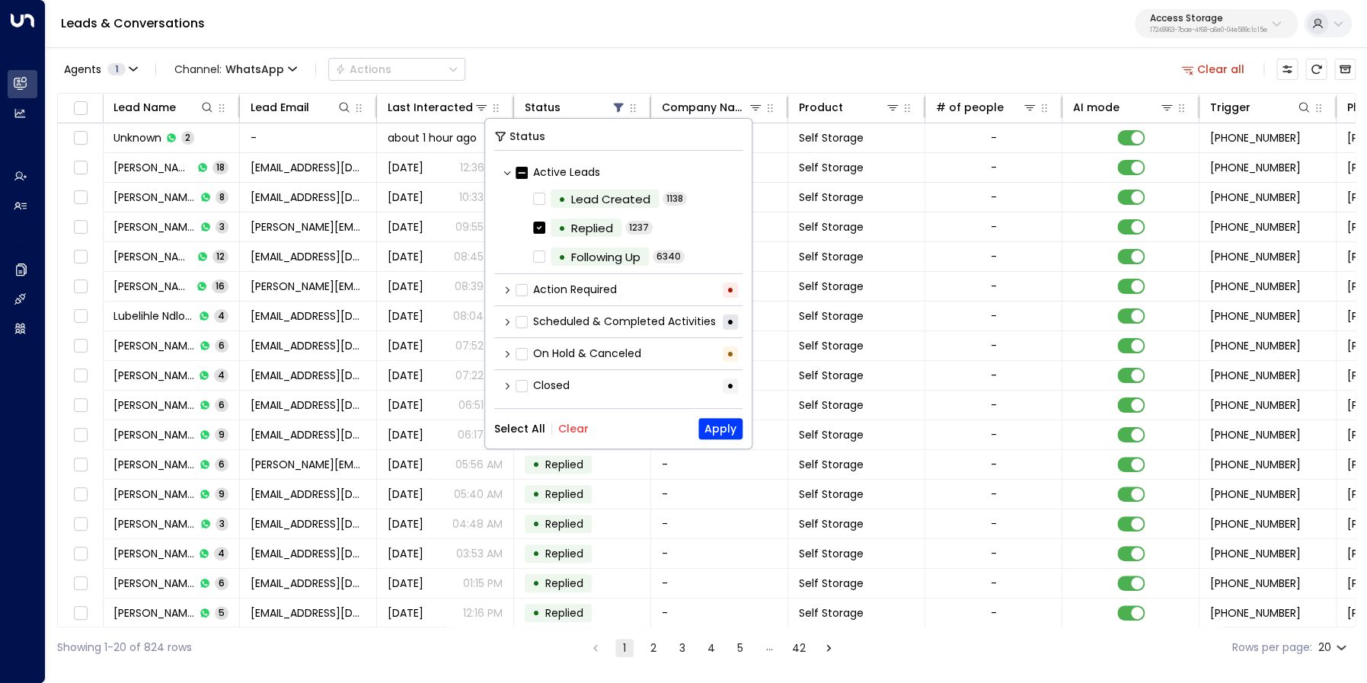
click at [506, 292] on icon at bounding box center [507, 290] width 9 height 9
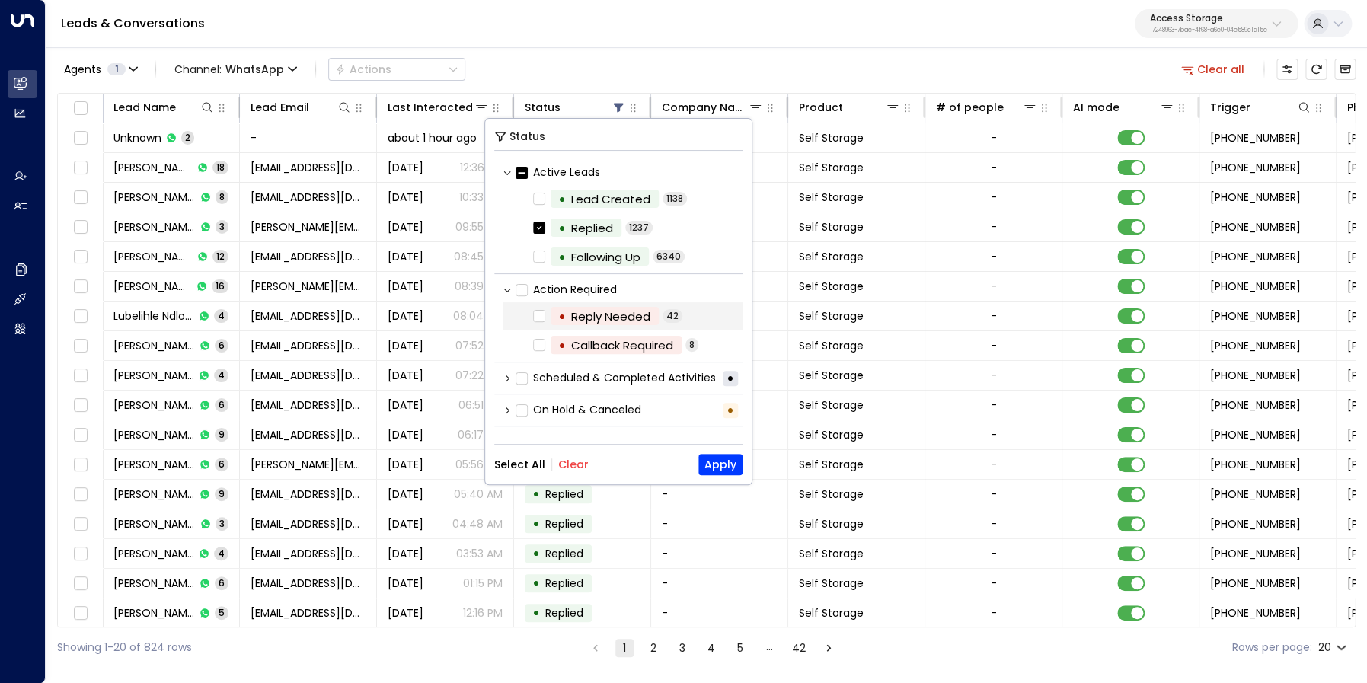
click at [528, 314] on div "• Reply Needed 42" at bounding box center [623, 315] width 240 height 27
click at [730, 462] on button "Apply" at bounding box center [720, 464] width 44 height 21
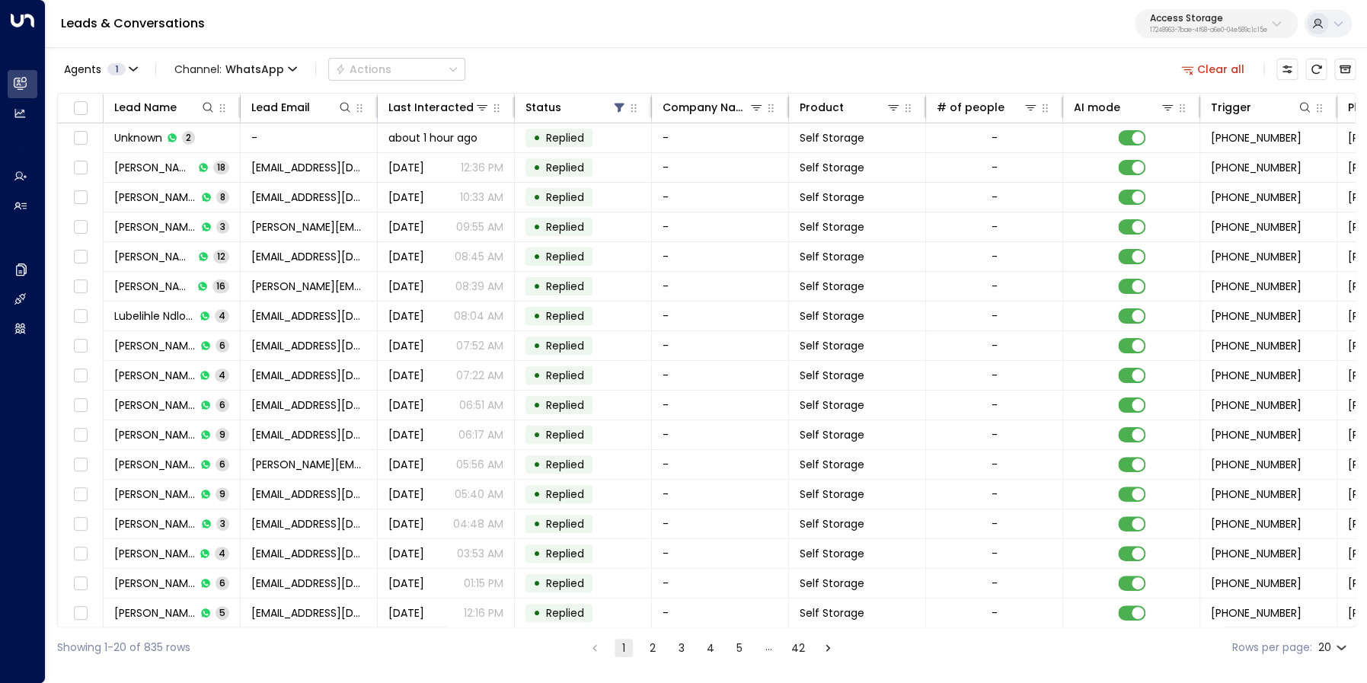
drag, startPoint x: 1225, startPoint y: 67, endPoint x: 1206, endPoint y: 73, distance: 20.0
click at [1225, 67] on button "Clear all" at bounding box center [1213, 69] width 76 height 21
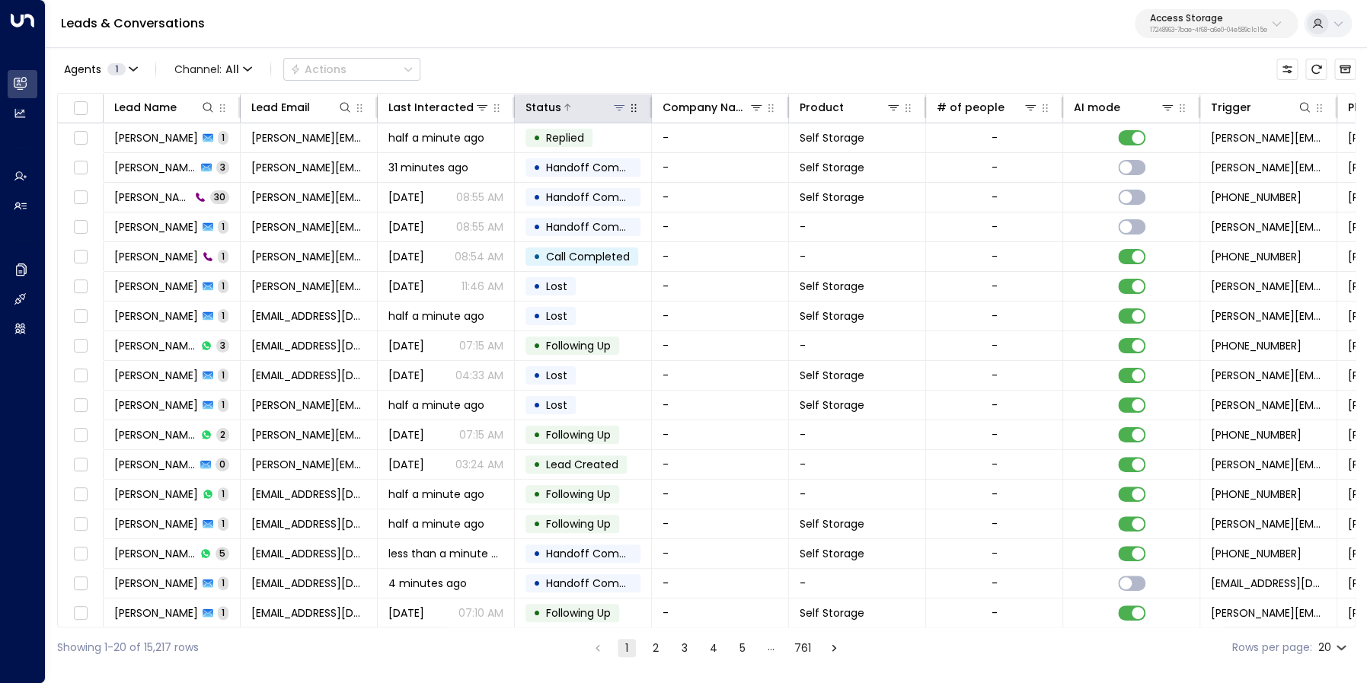
click at [618, 110] on icon at bounding box center [619, 107] width 12 height 12
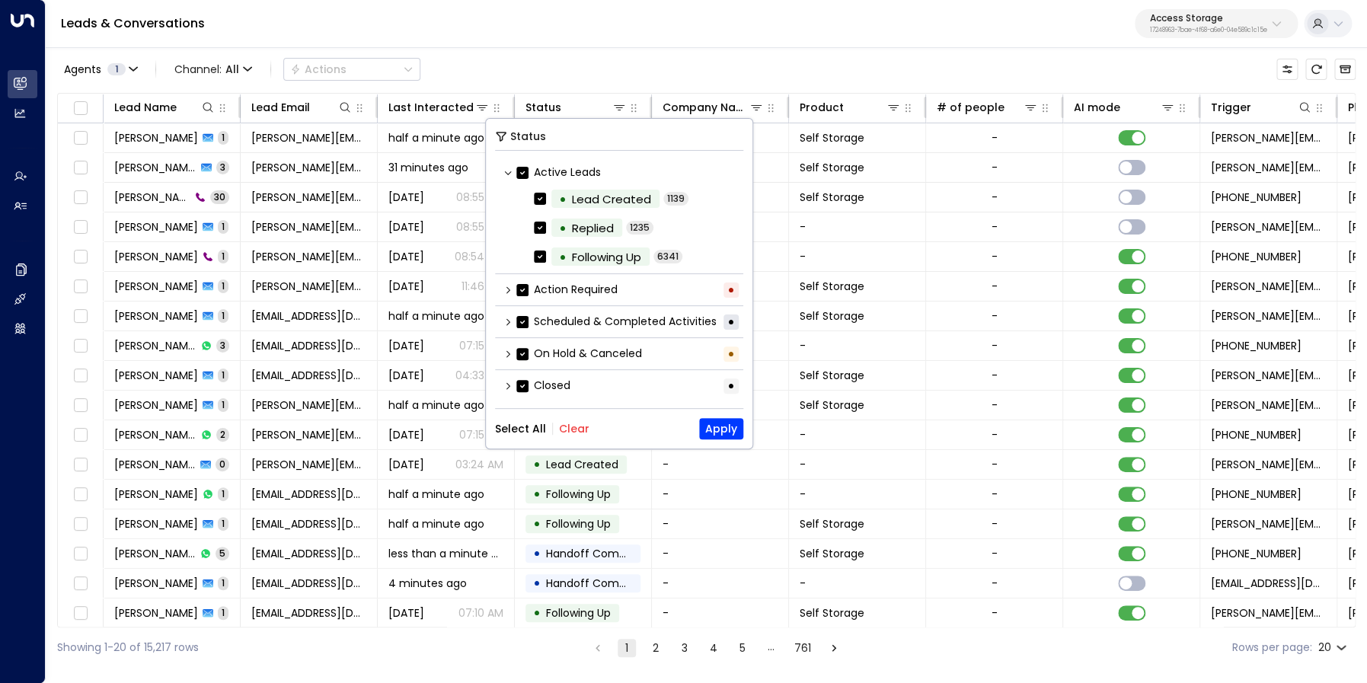
click at [567, 432] on button "Clear" at bounding box center [574, 429] width 30 height 12
click at [506, 283] on div "Action Required •" at bounding box center [619, 288] width 248 height 25
click at [507, 293] on icon at bounding box center [507, 289] width 9 height 9
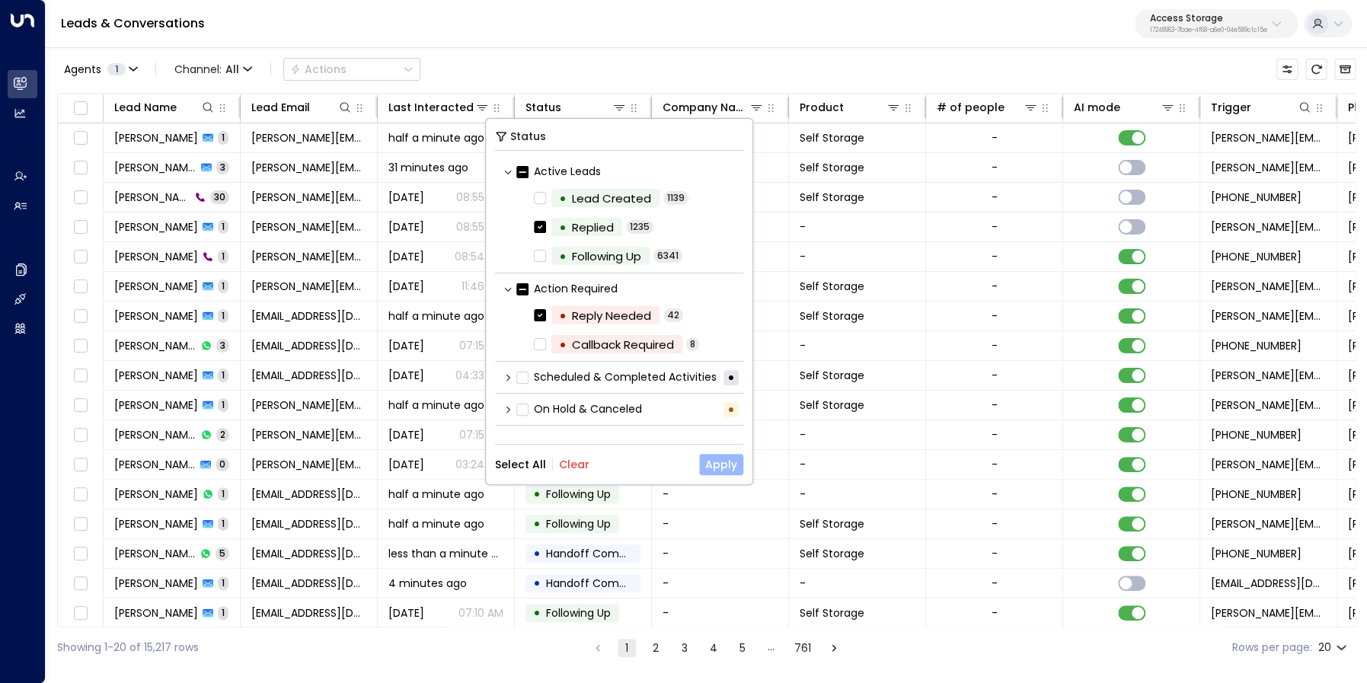
click at [723, 471] on button "Apply" at bounding box center [721, 464] width 44 height 21
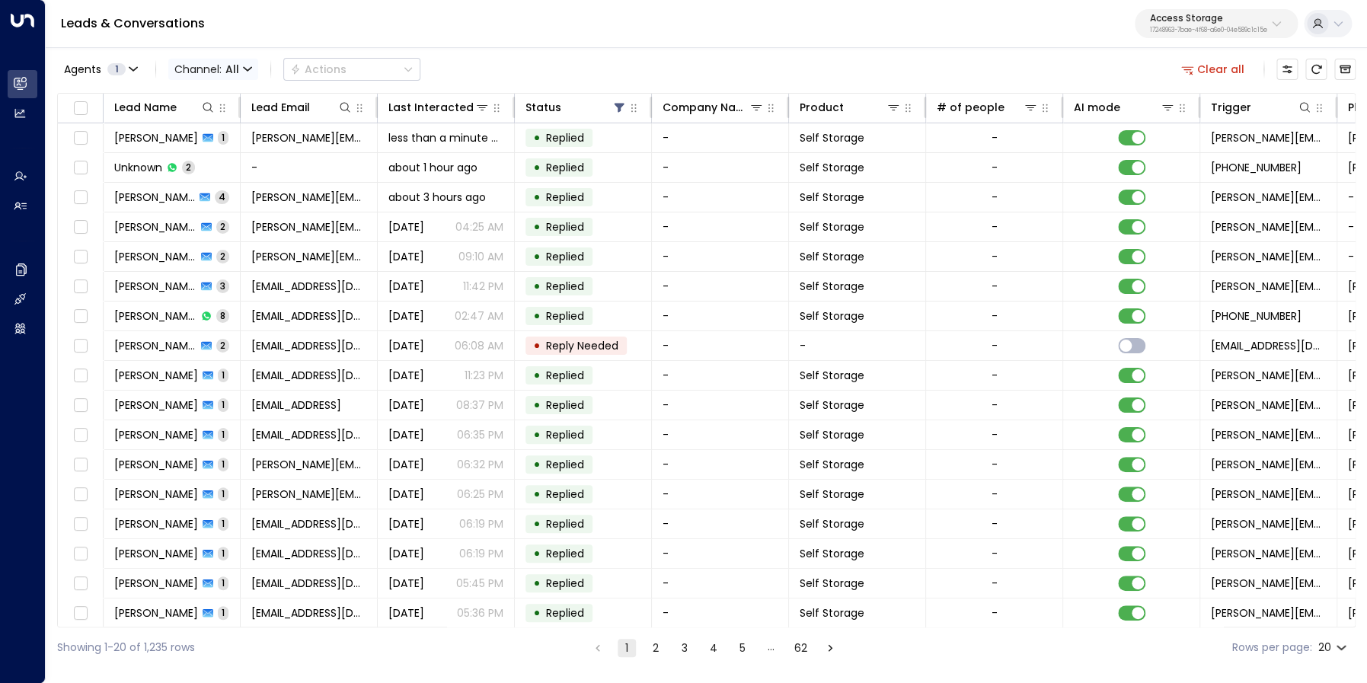
click at [224, 67] on span "Channel: All" at bounding box center [213, 69] width 90 height 21
click at [210, 190] on span "WhatsApp" at bounding box center [215, 185] width 59 height 16
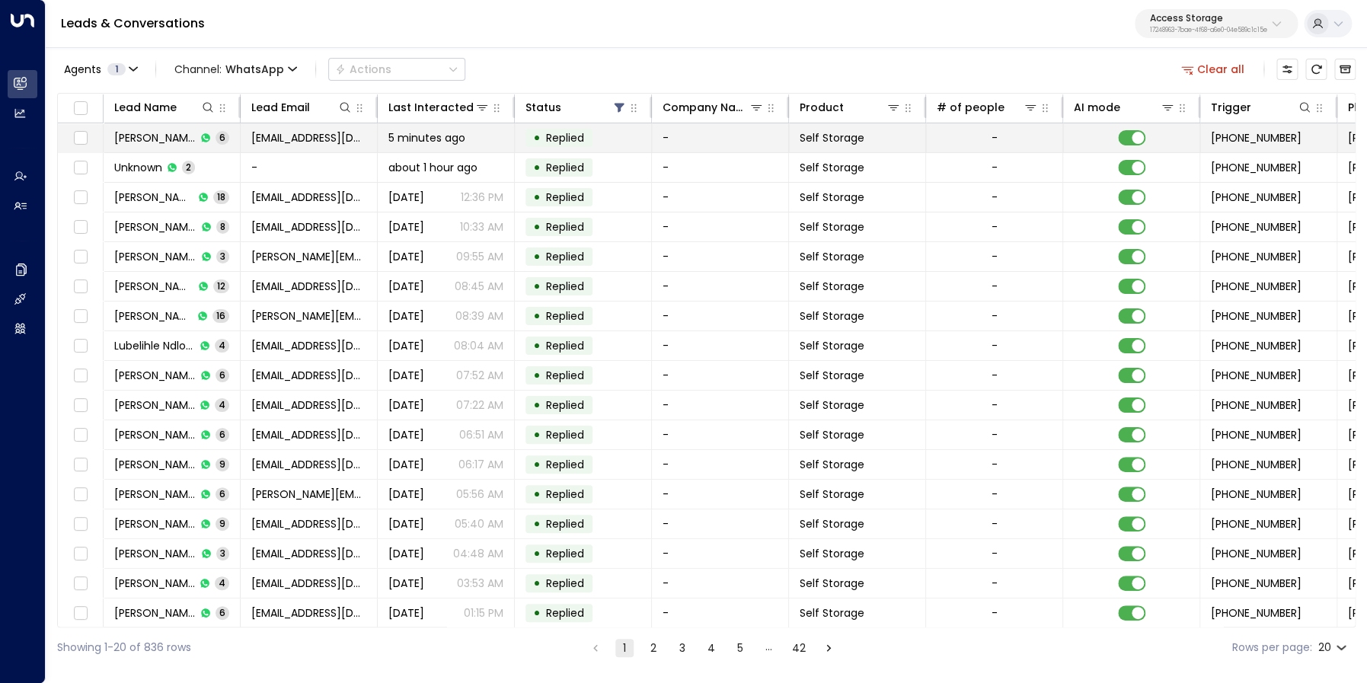
click at [142, 142] on span "Lilian wan" at bounding box center [154, 137] width 81 height 15
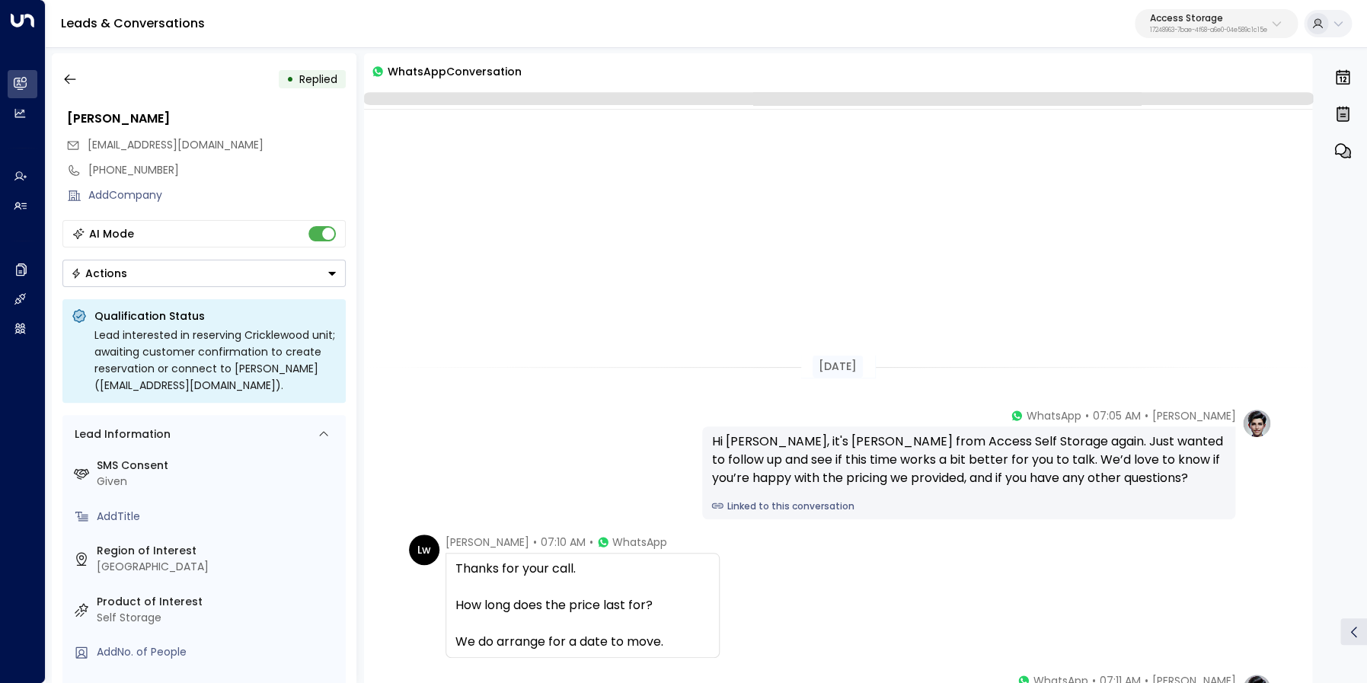
scroll to position [456, 0]
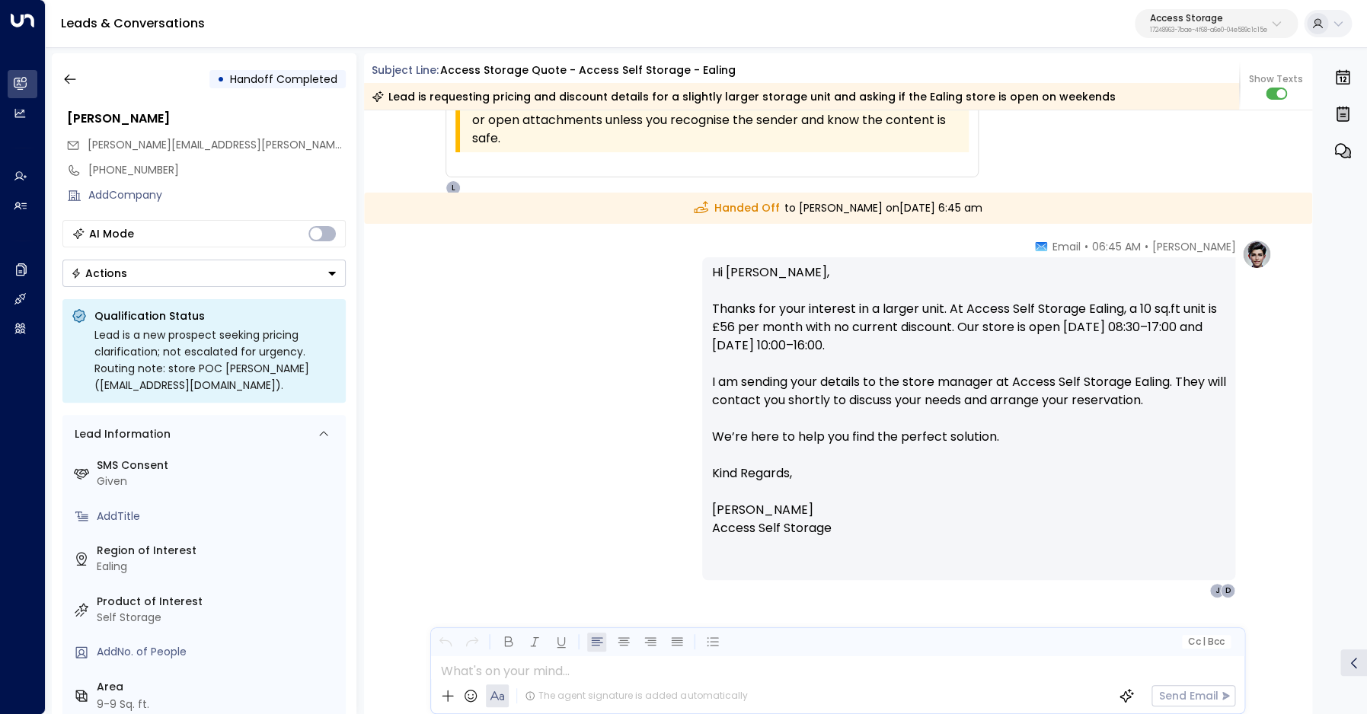
scroll to position [2060, 0]
click at [145, 167] on div "+447940257528" at bounding box center [216, 170] width 257 height 16
click at [145, 167] on input "**********" at bounding box center [214, 170] width 253 height 16
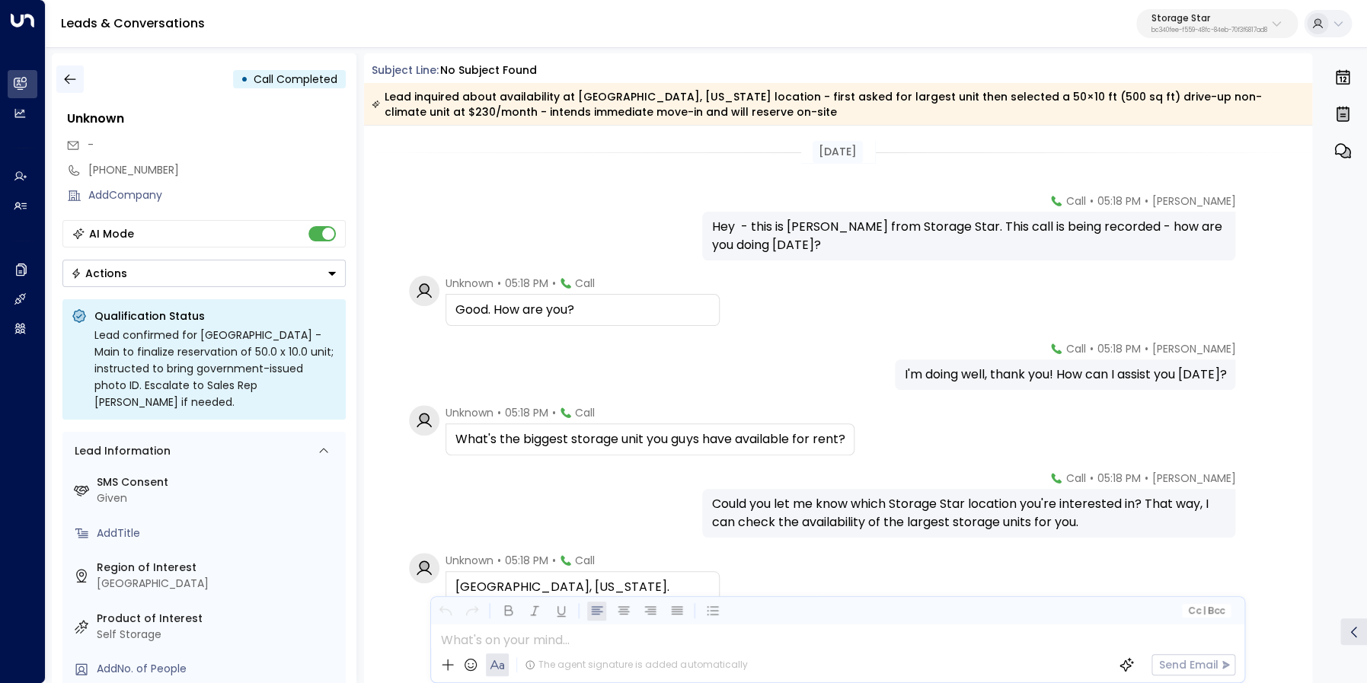
click at [62, 85] on icon "button" at bounding box center [69, 79] width 15 height 15
